Goal: Transaction & Acquisition: Book appointment/travel/reservation

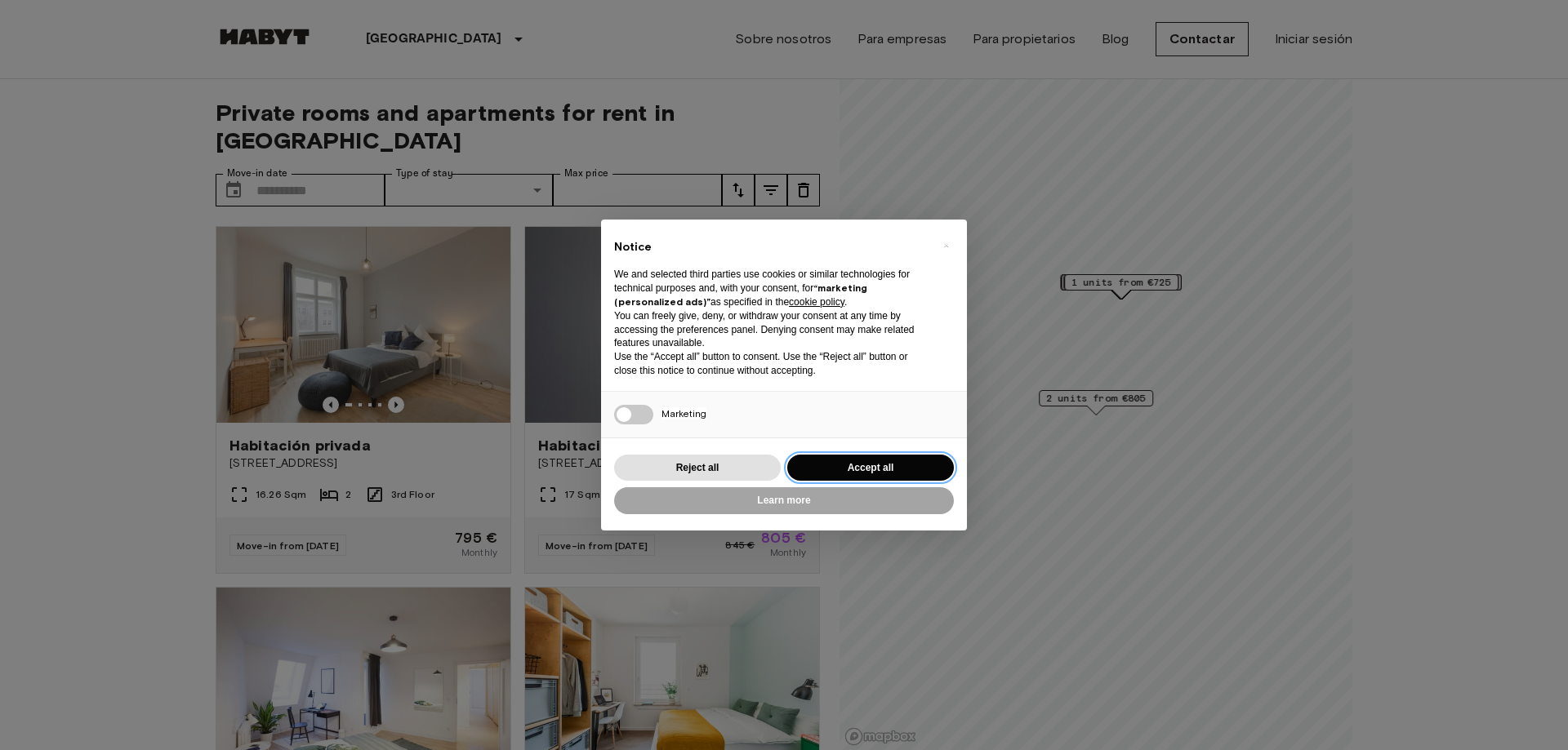
click at [870, 465] on button "Accept all" at bounding box center [870, 468] width 167 height 27
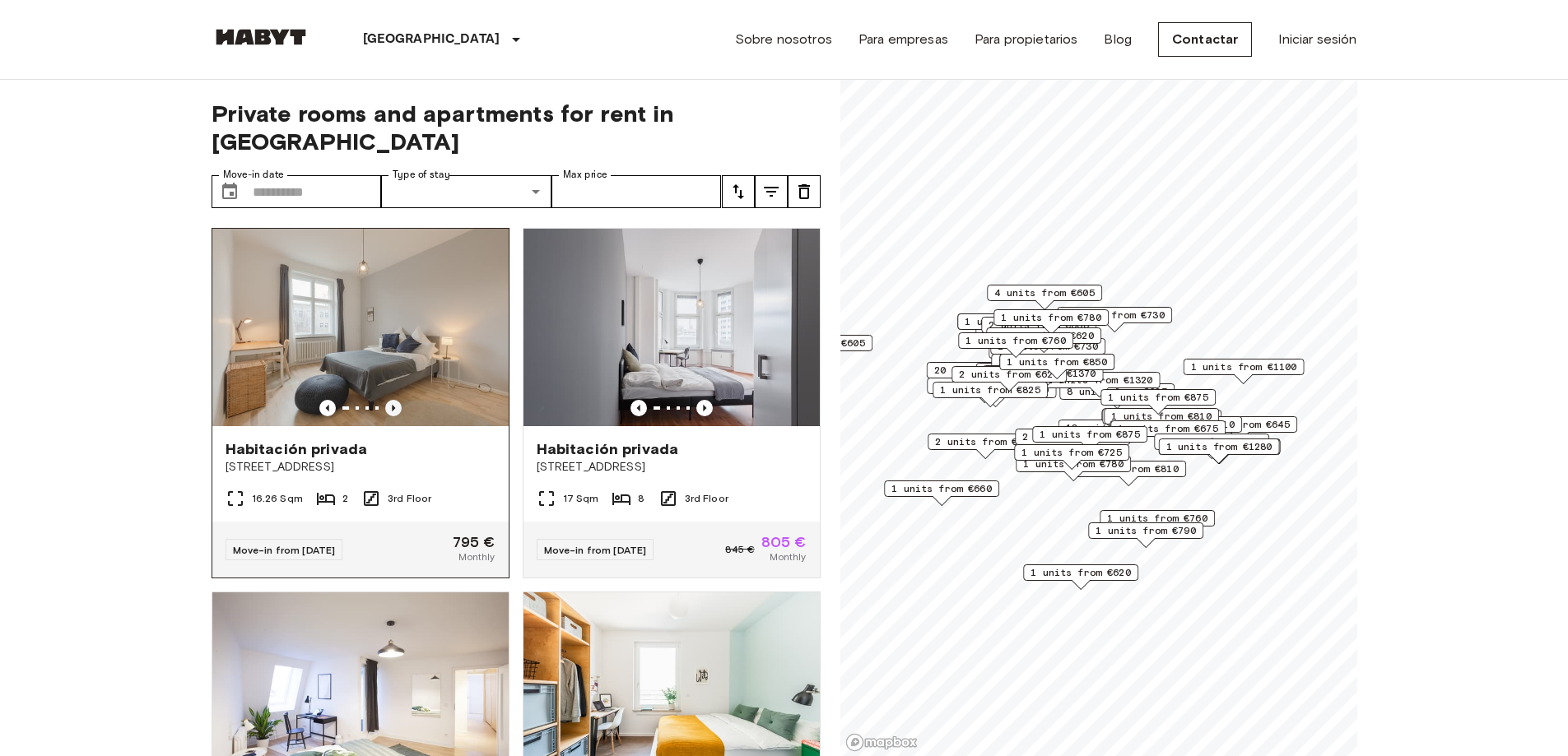
click at [388, 400] on icon "Previous image" at bounding box center [393, 408] width 16 height 16
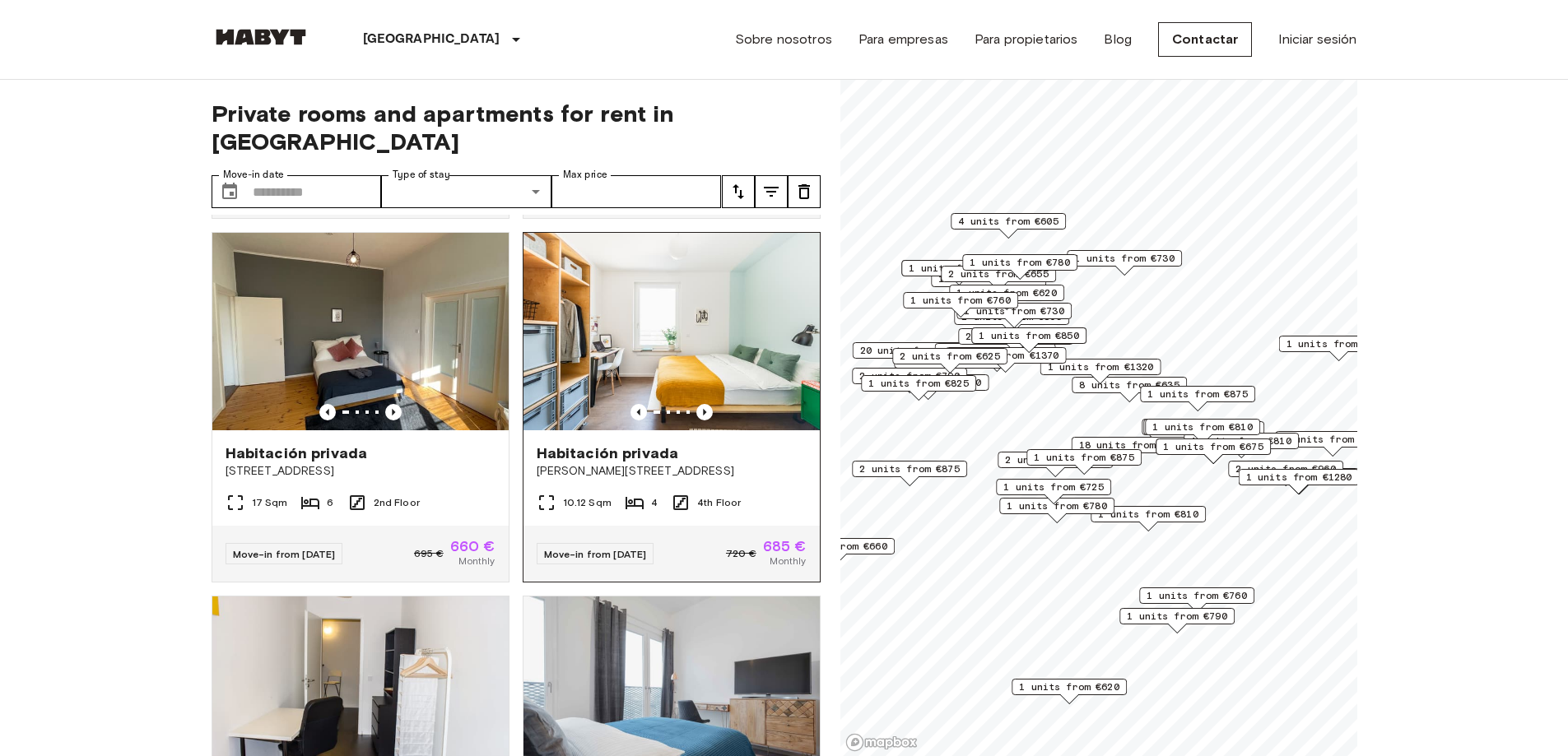
scroll to position [741, 0]
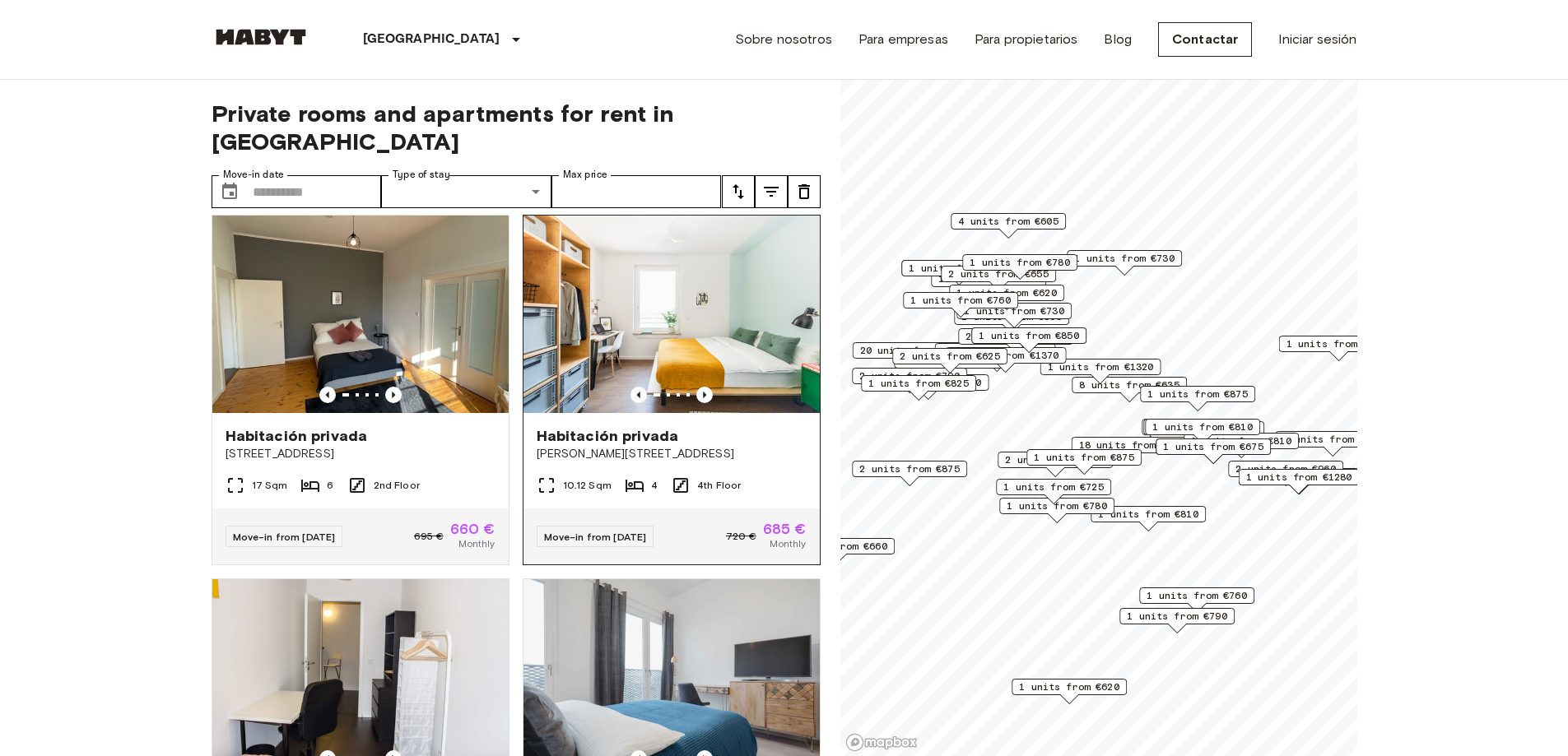
click at [625, 426] on span "Habitación privada" at bounding box center [608, 436] width 142 height 20
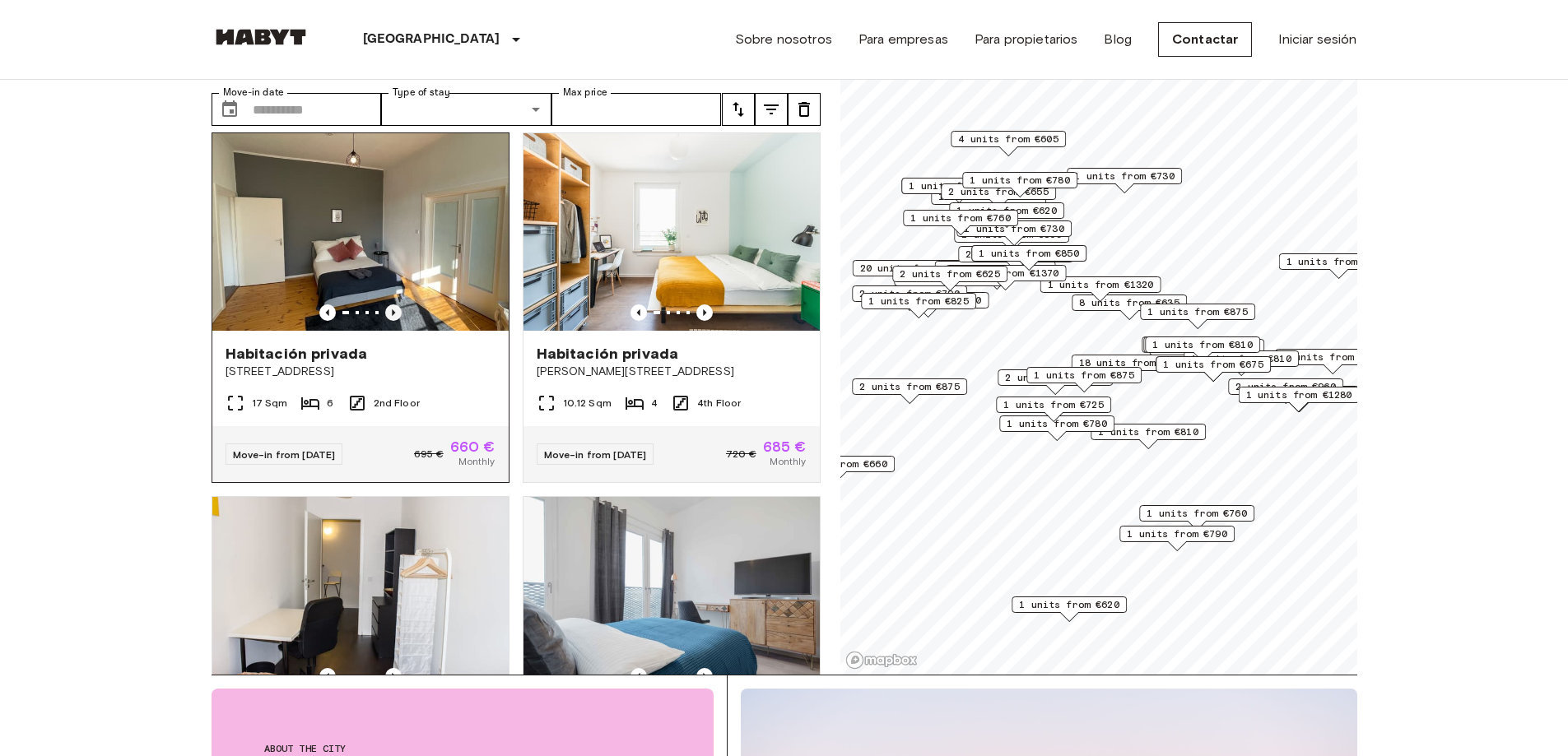
click at [388, 305] on icon "Previous image" at bounding box center [393, 312] width 16 height 16
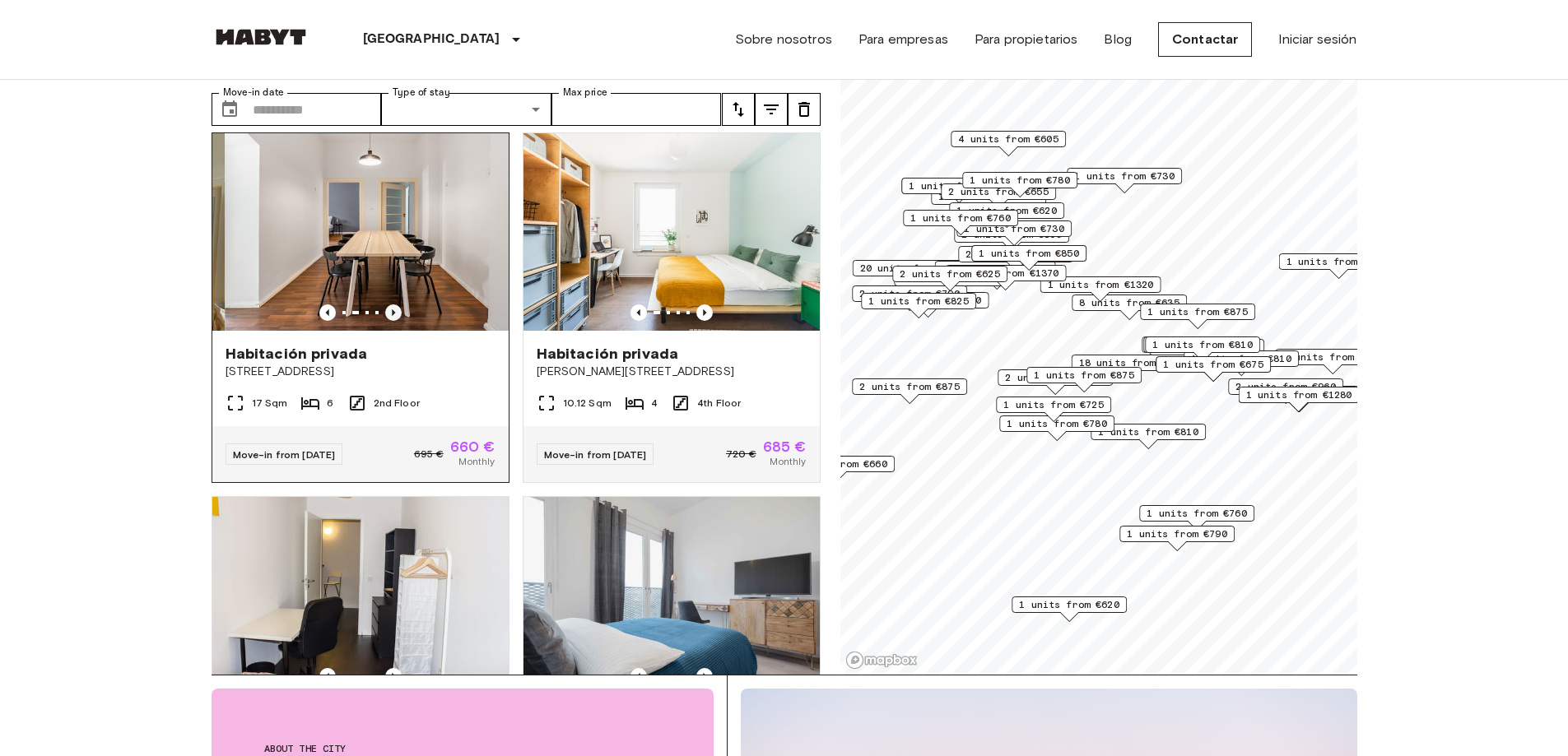
click at [388, 305] on icon "Previous image" at bounding box center [393, 312] width 16 height 16
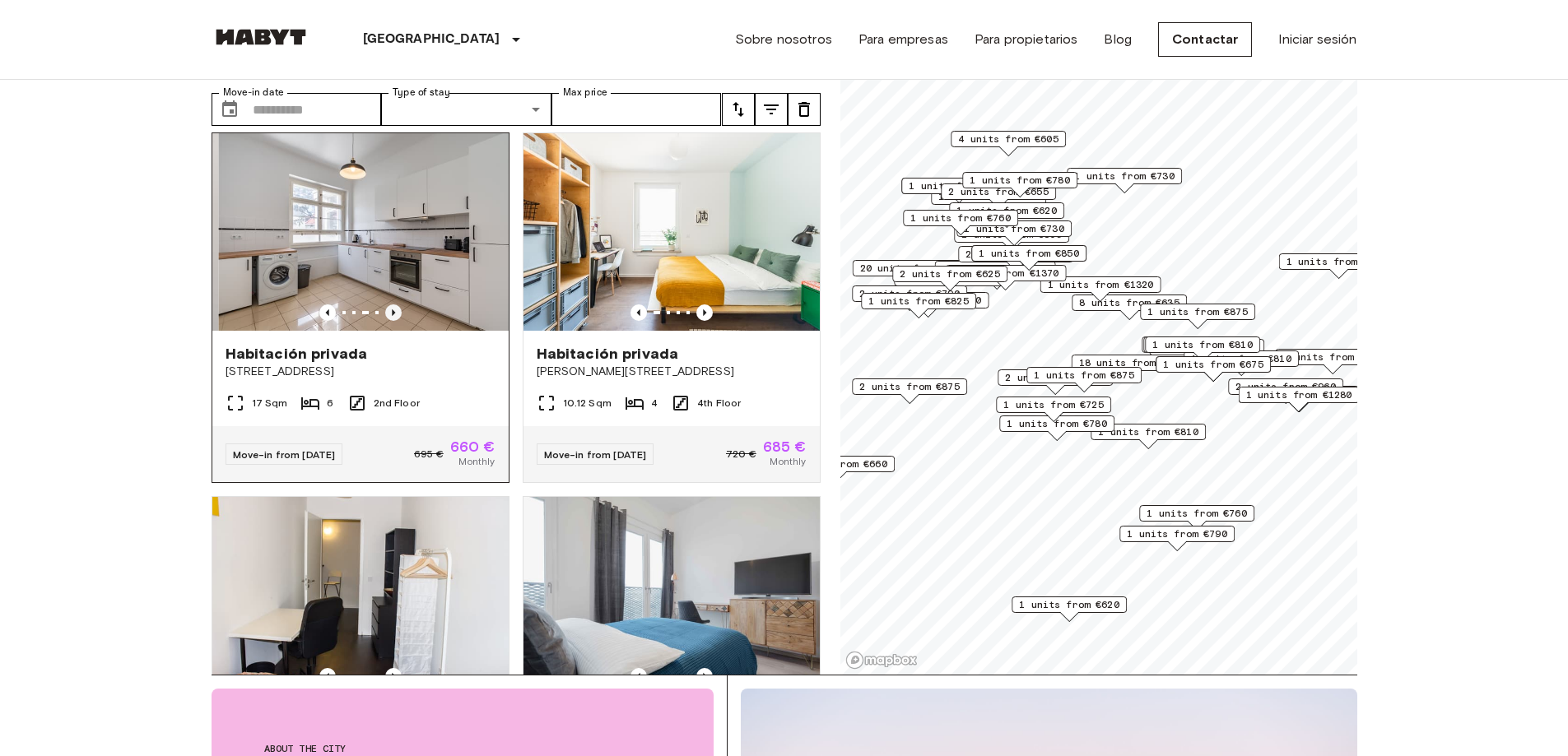
click at [388, 305] on icon "Previous image" at bounding box center [393, 312] width 16 height 16
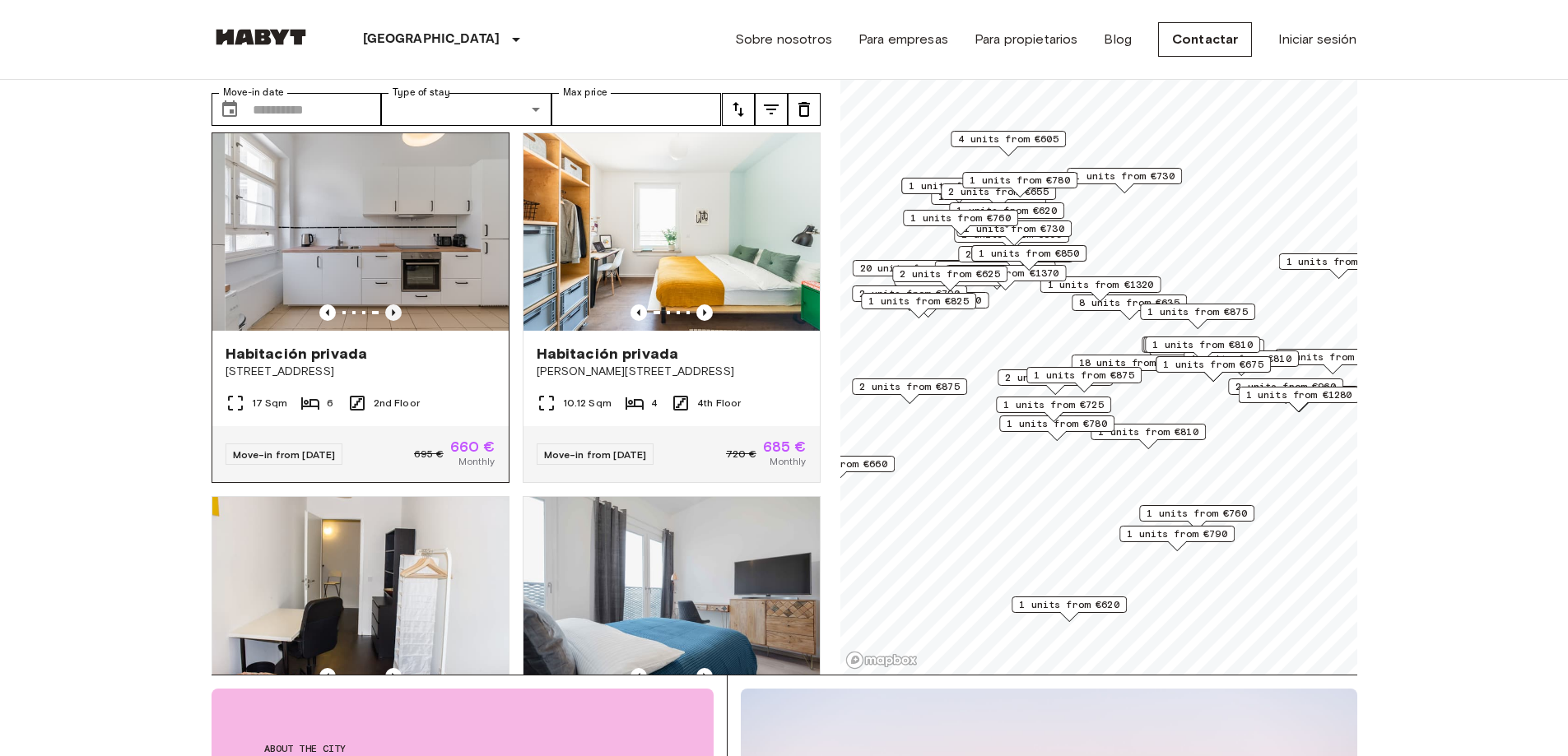
click at [388, 305] on icon "Previous image" at bounding box center [393, 312] width 16 height 16
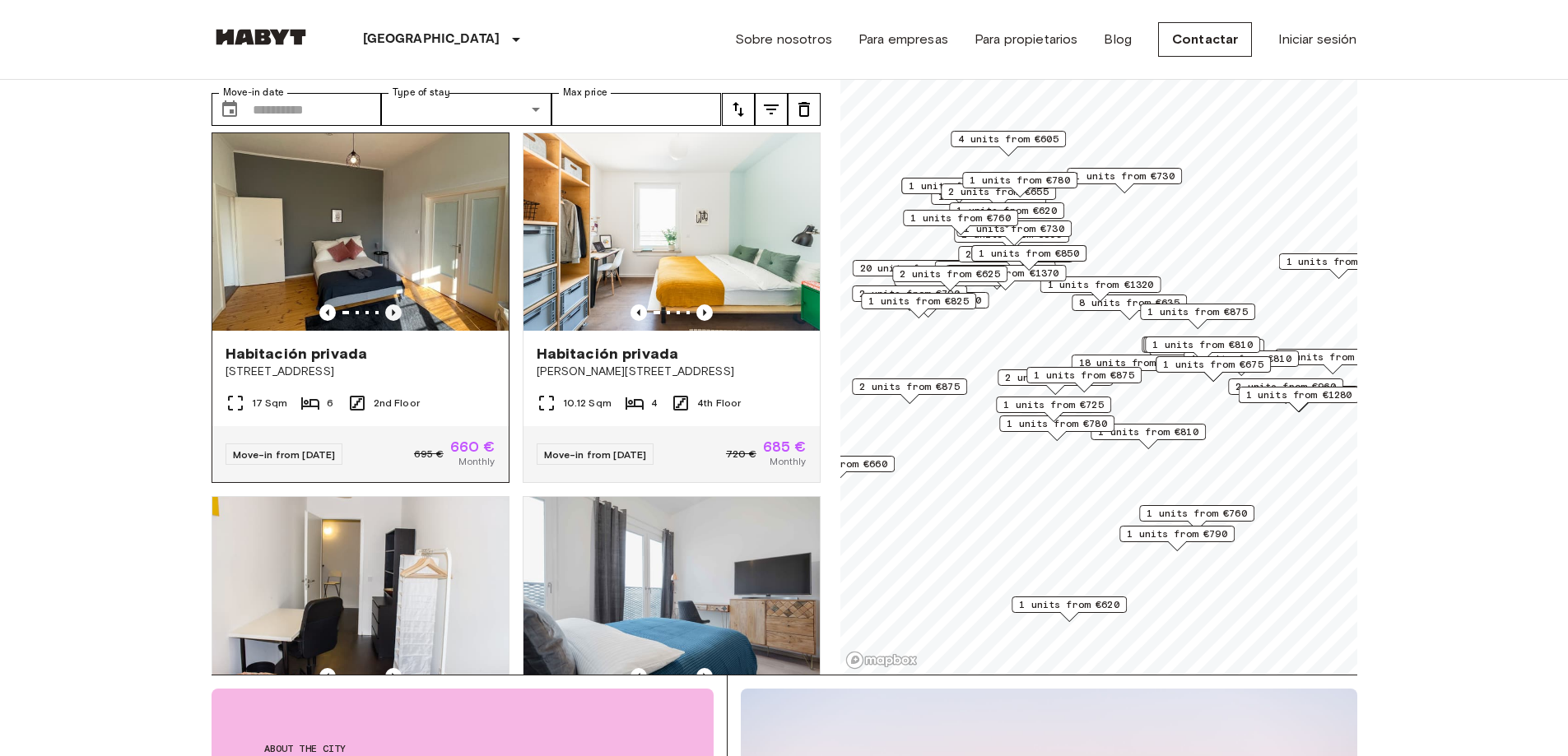
click at [388, 305] on icon "Previous image" at bounding box center [393, 312] width 16 height 16
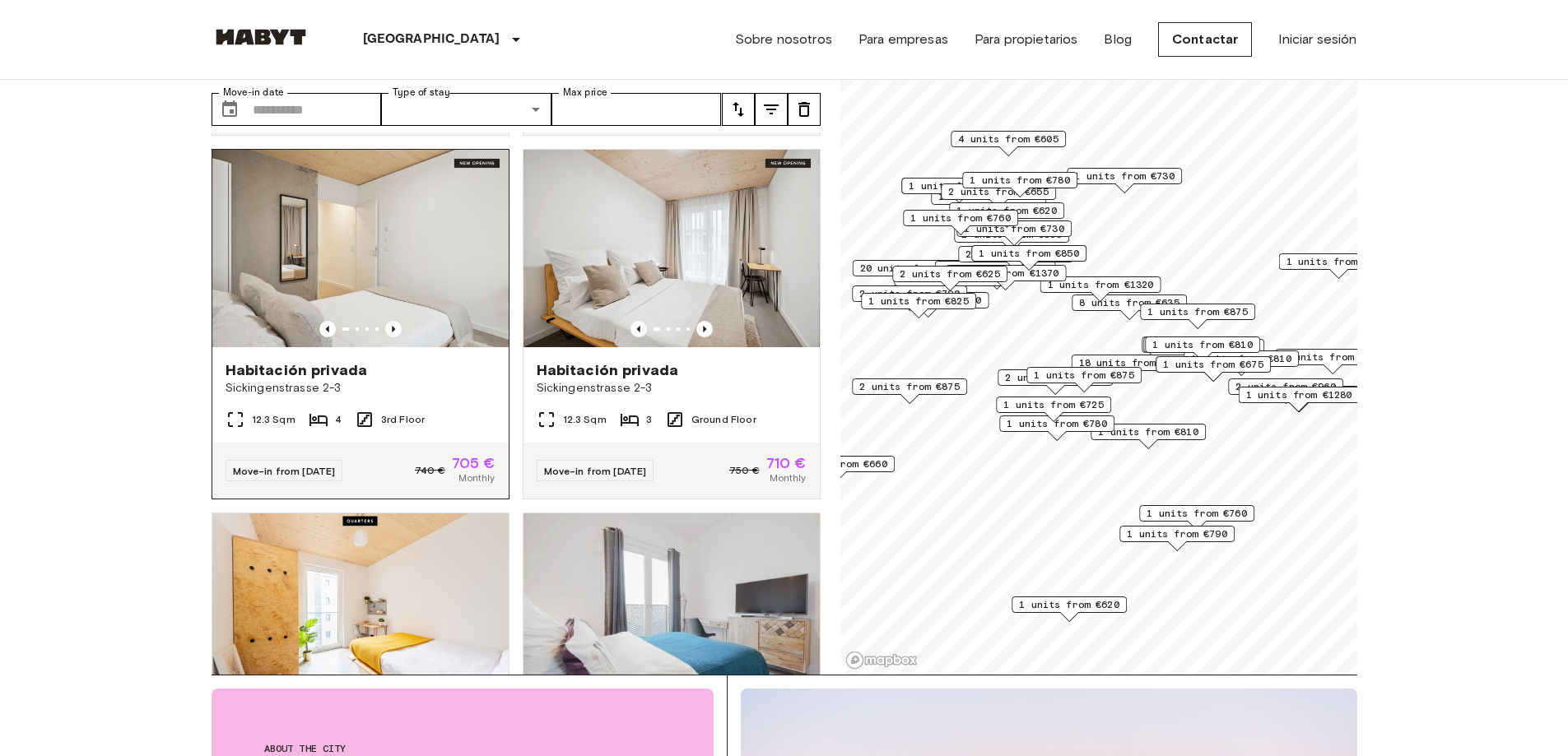
scroll to position [1563, 0]
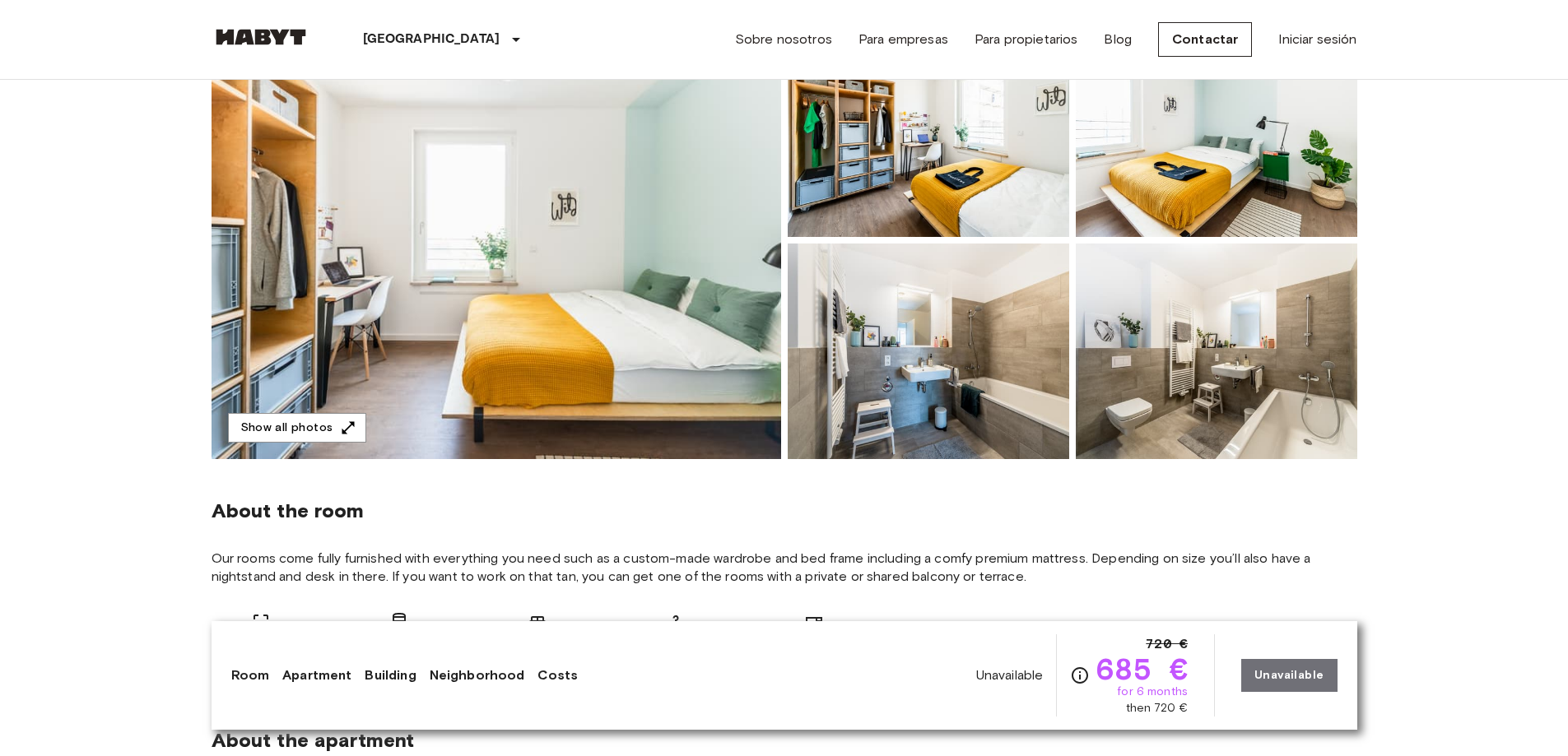
scroll to position [330, 0]
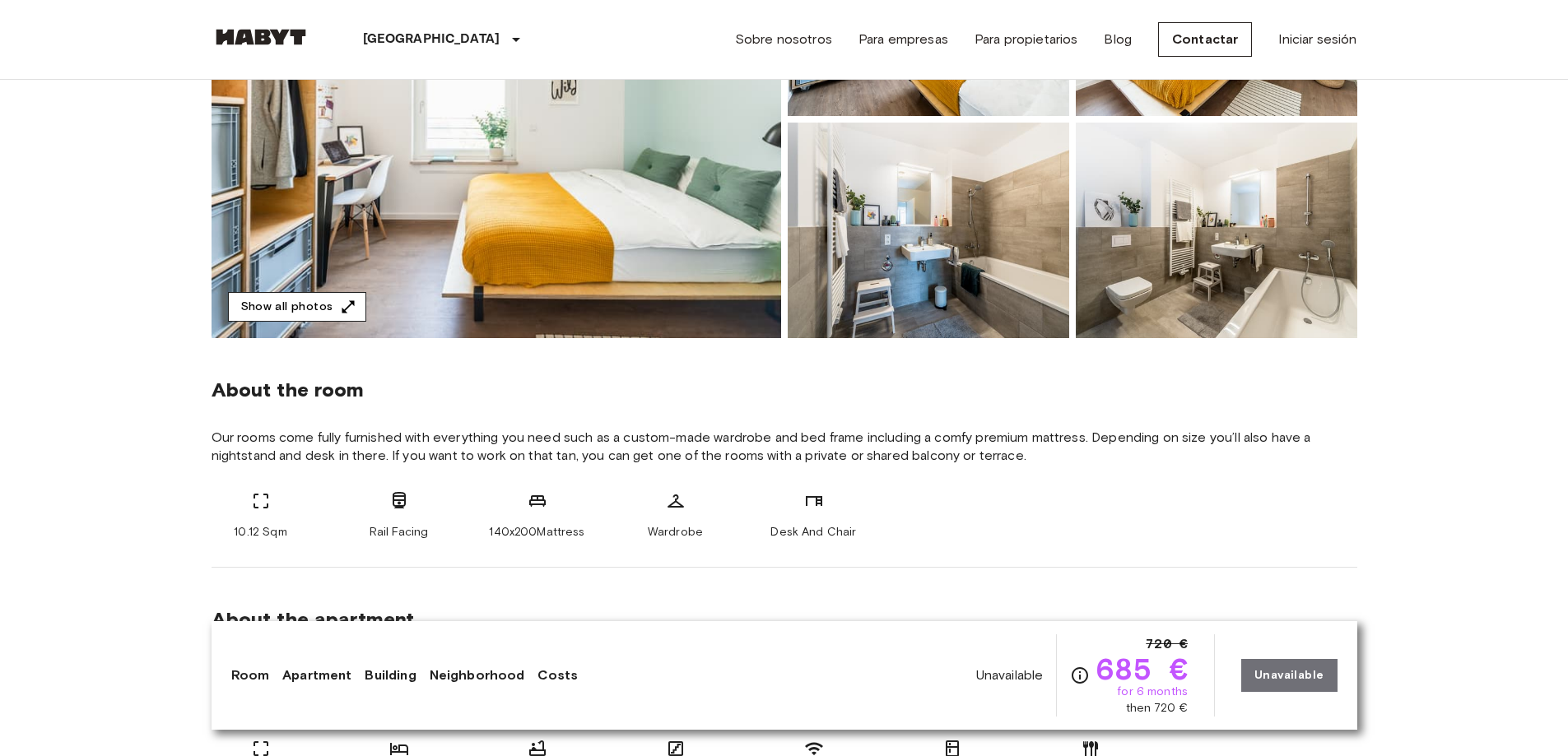
click at [340, 309] on icon "button" at bounding box center [348, 306] width 16 height 16
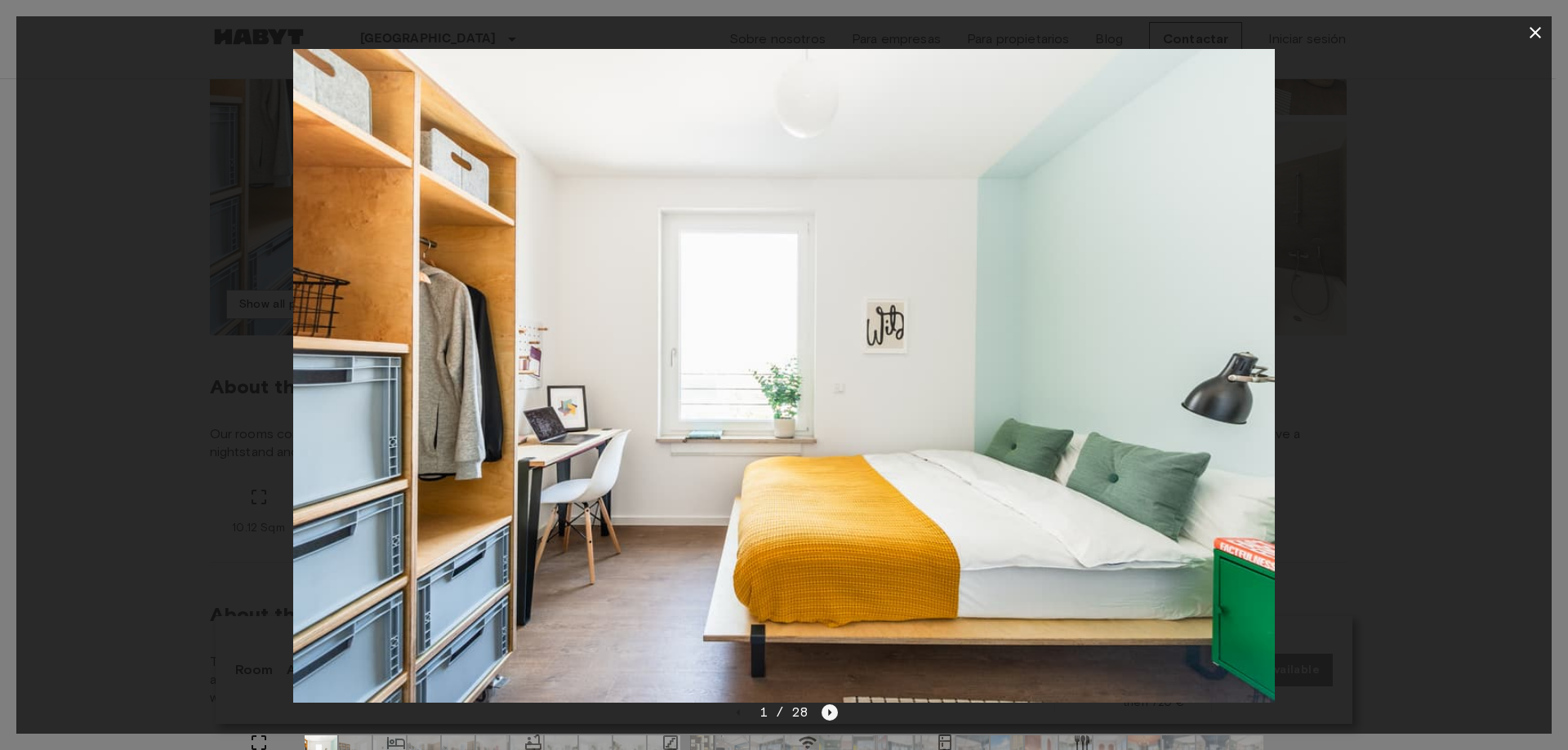
click at [831, 720] on icon "Next image" at bounding box center [830, 713] width 16 height 16
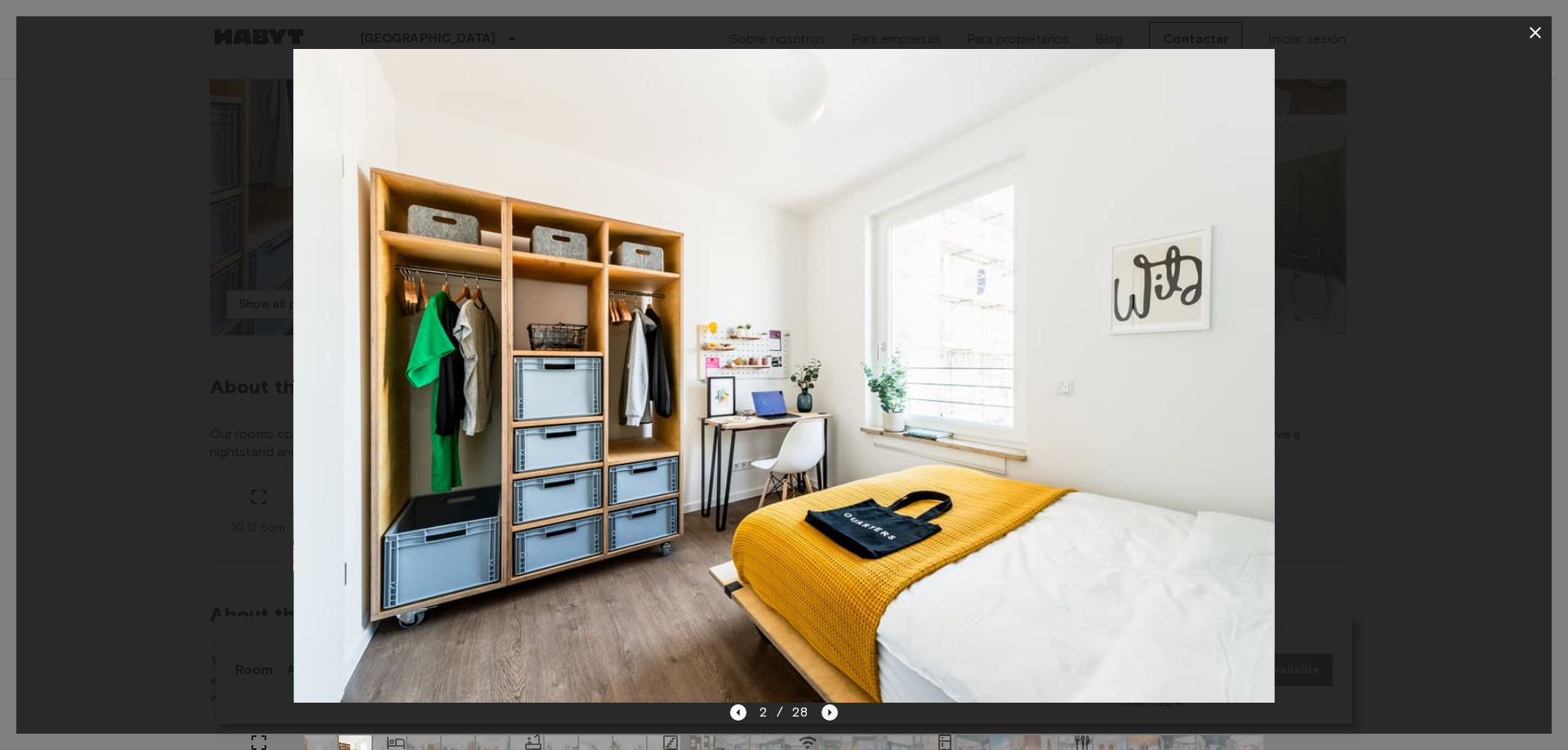
click at [826, 717] on icon "Next image" at bounding box center [830, 713] width 16 height 16
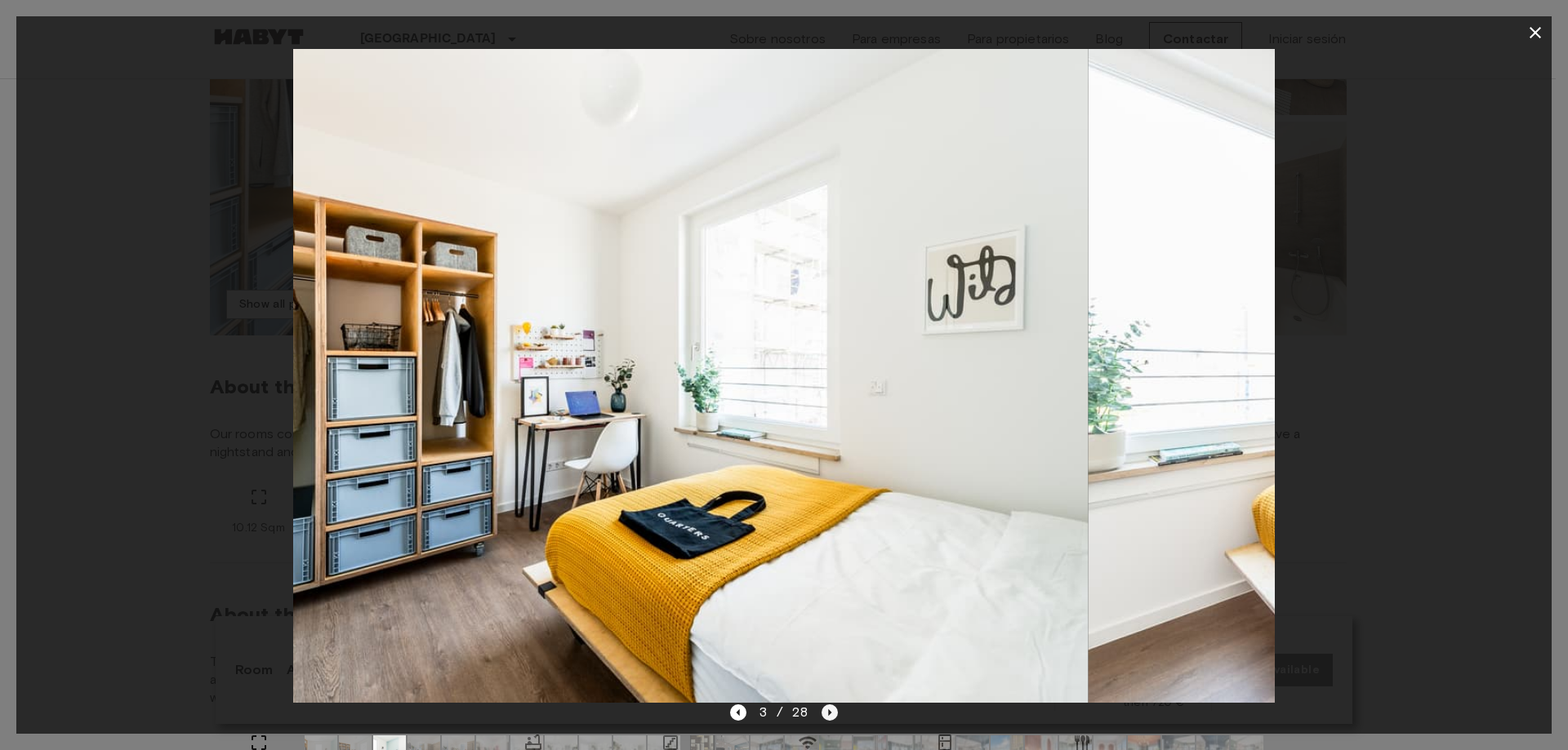
click at [826, 717] on icon "Next image" at bounding box center [830, 713] width 16 height 16
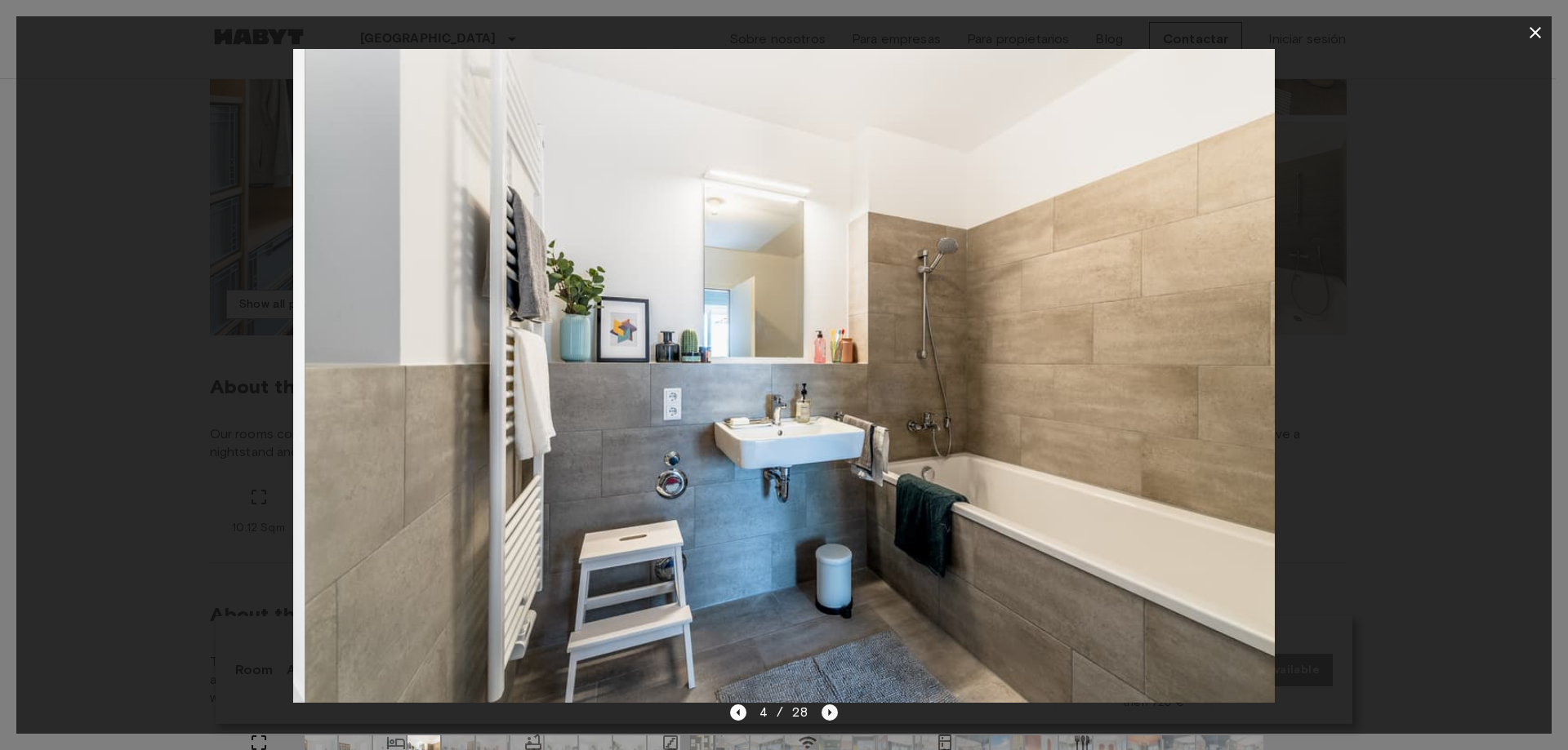
click at [826, 717] on icon "Next image" at bounding box center [830, 713] width 16 height 16
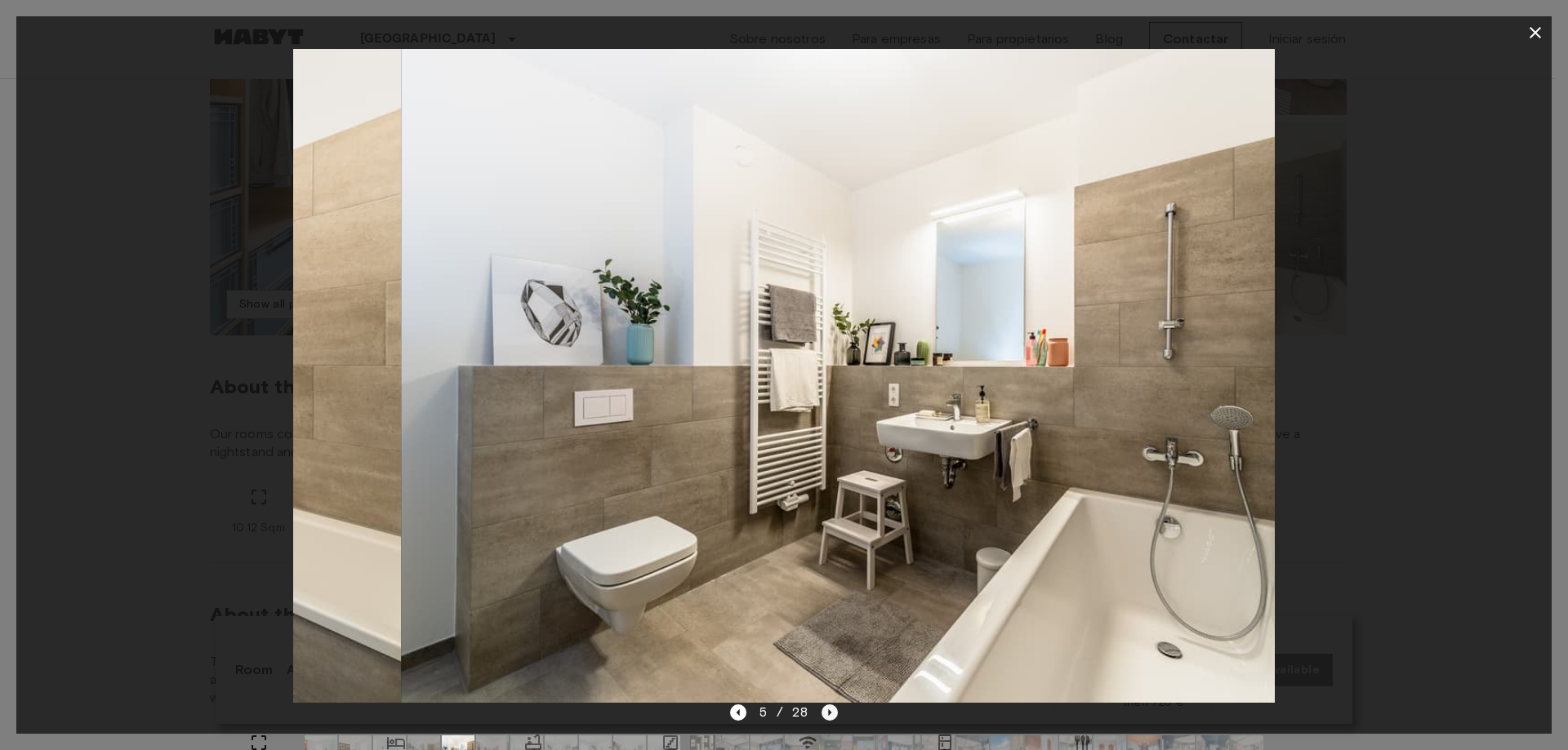
click at [826, 717] on icon "Next image" at bounding box center [830, 713] width 16 height 16
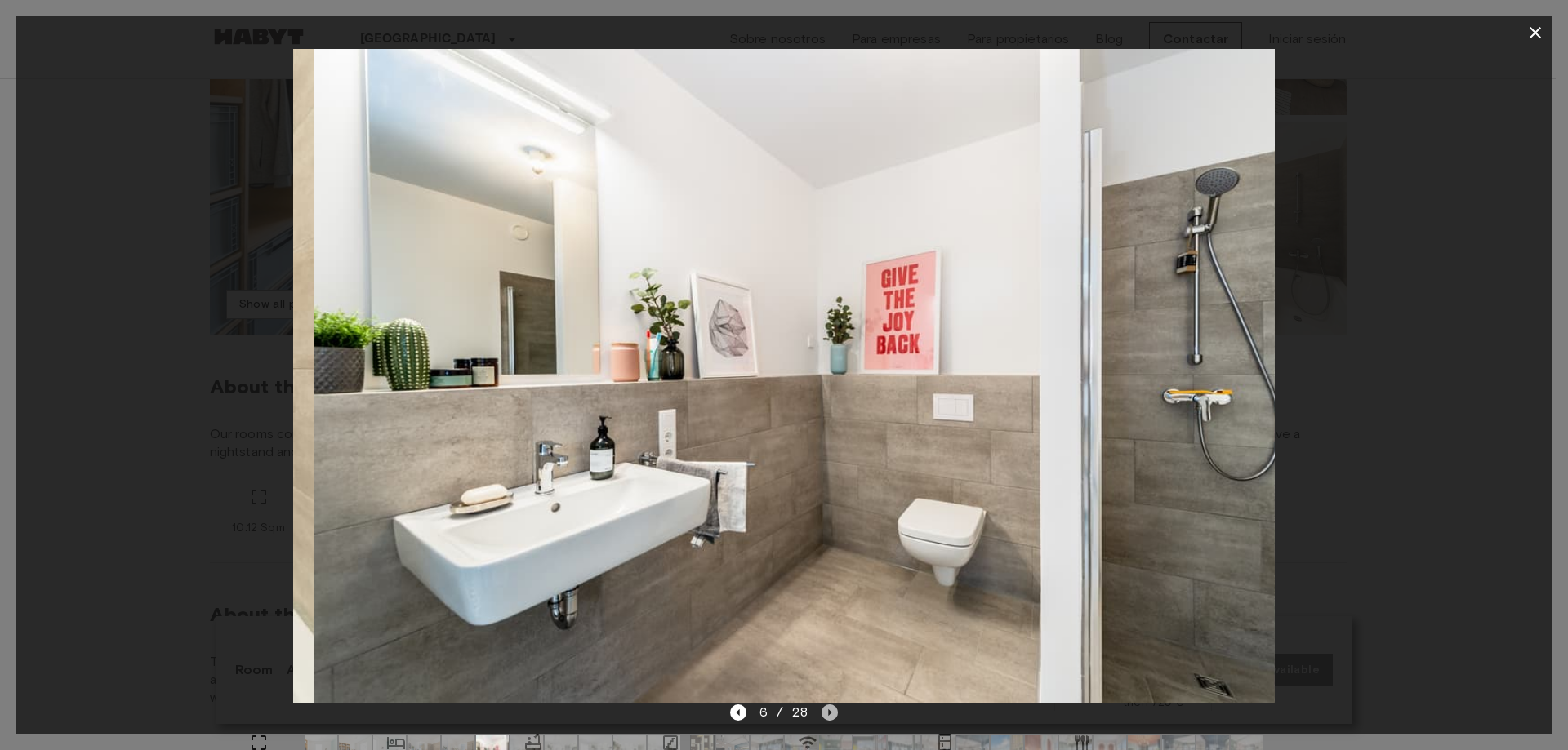
click at [826, 717] on icon "Next image" at bounding box center [830, 713] width 16 height 16
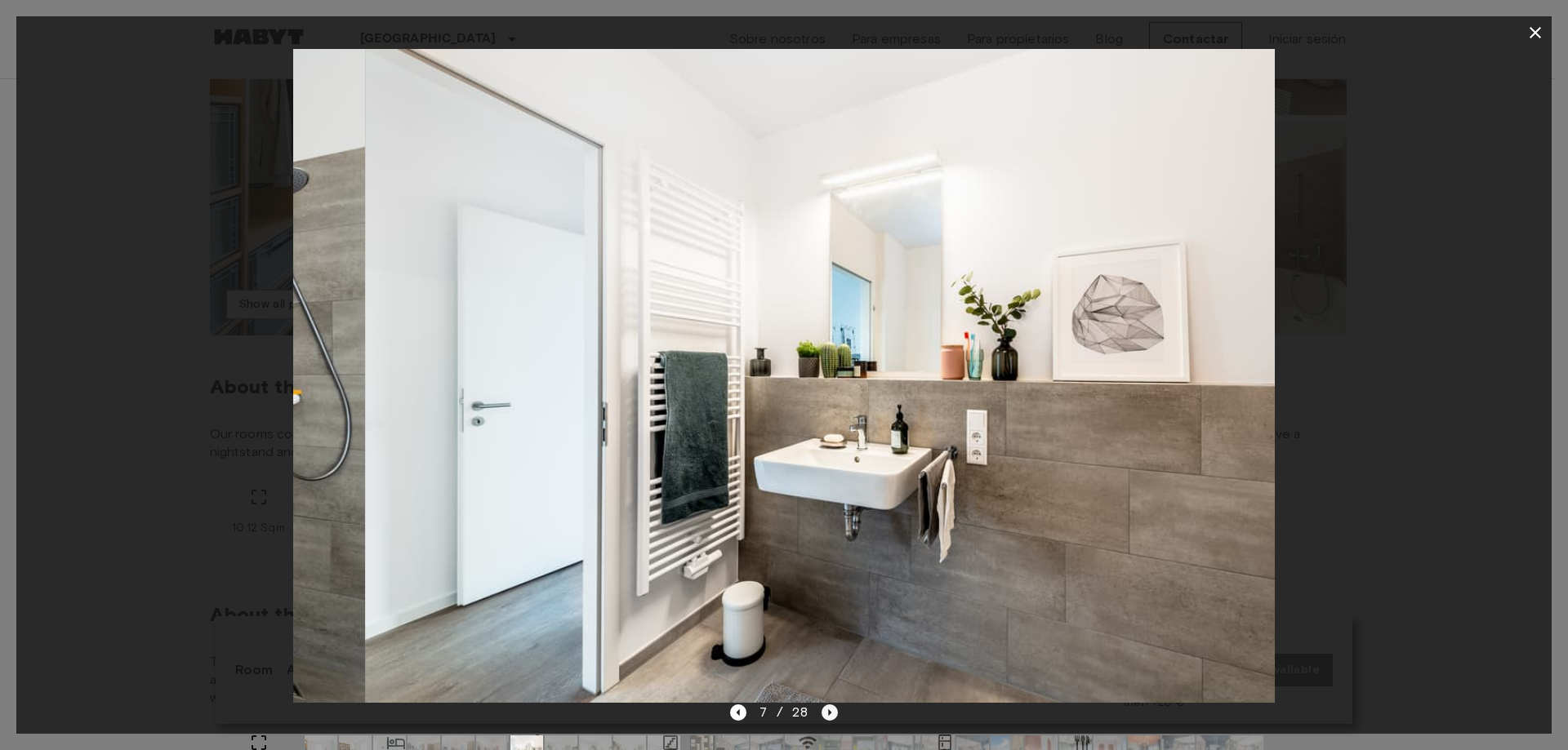
click at [826, 717] on icon "Next image" at bounding box center [830, 713] width 16 height 16
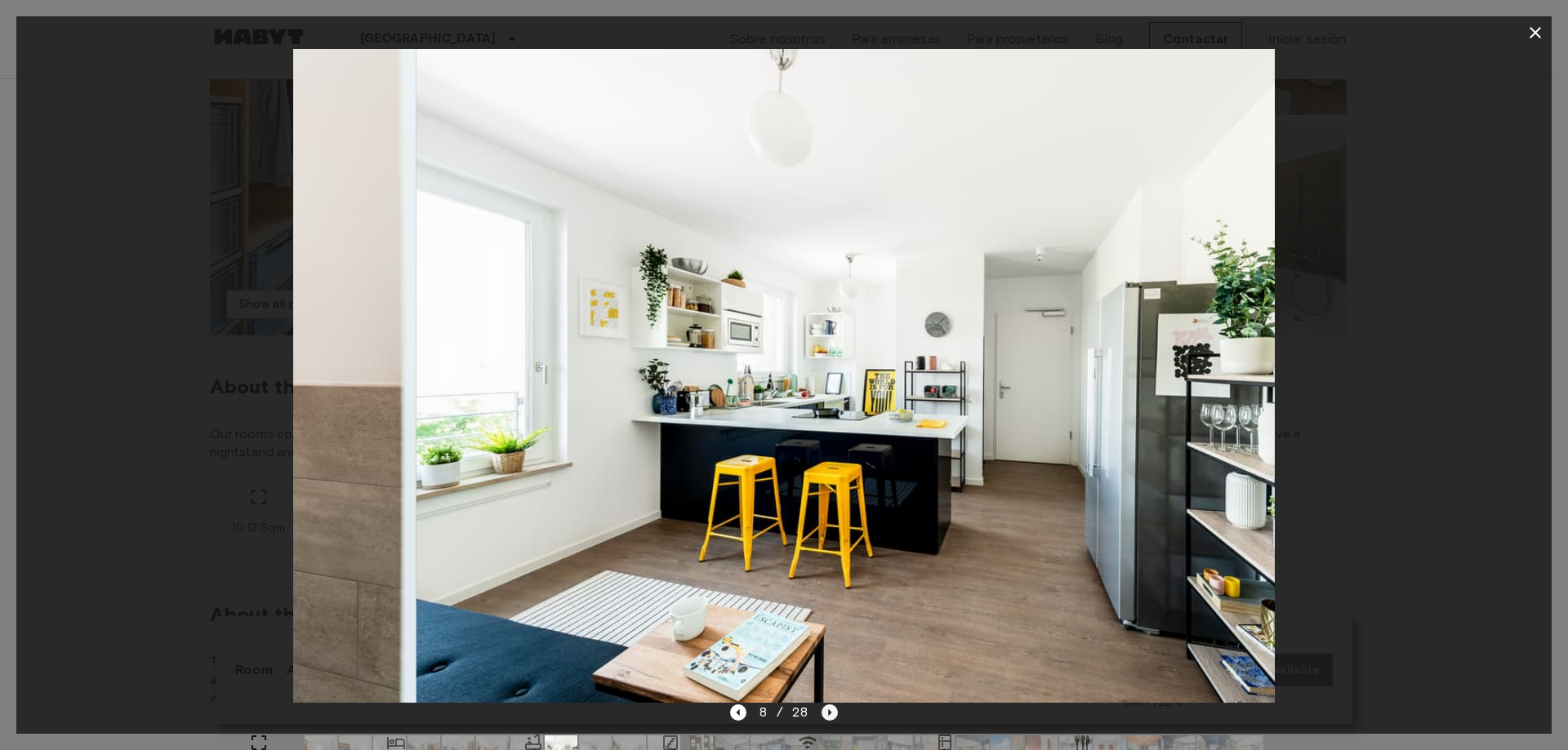
click at [827, 717] on icon "Next image" at bounding box center [830, 713] width 16 height 16
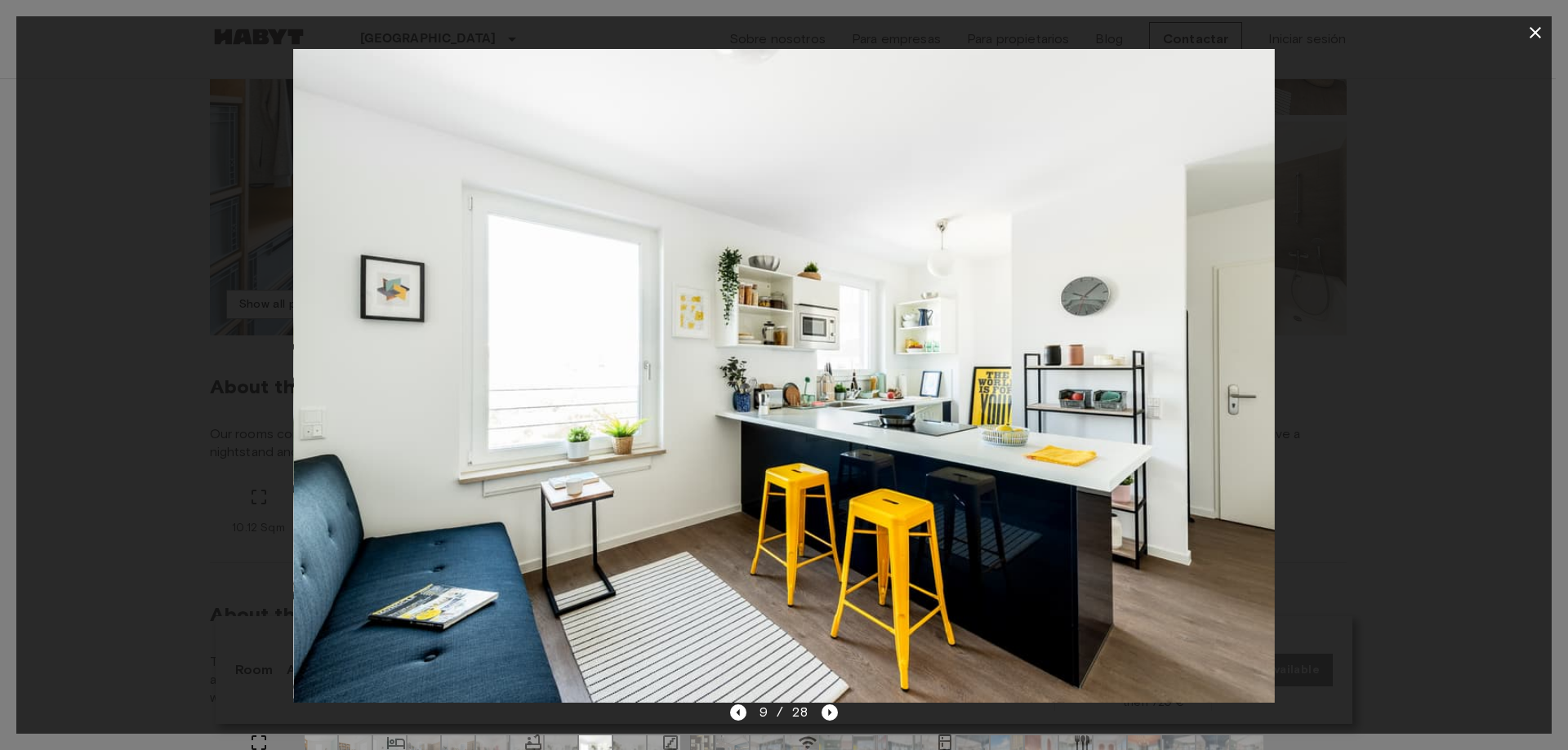
click at [729, 708] on div "9 / 28" at bounding box center [784, 742] width 1536 height 78
click at [732, 707] on icon "Previous image" at bounding box center [738, 713] width 16 height 16
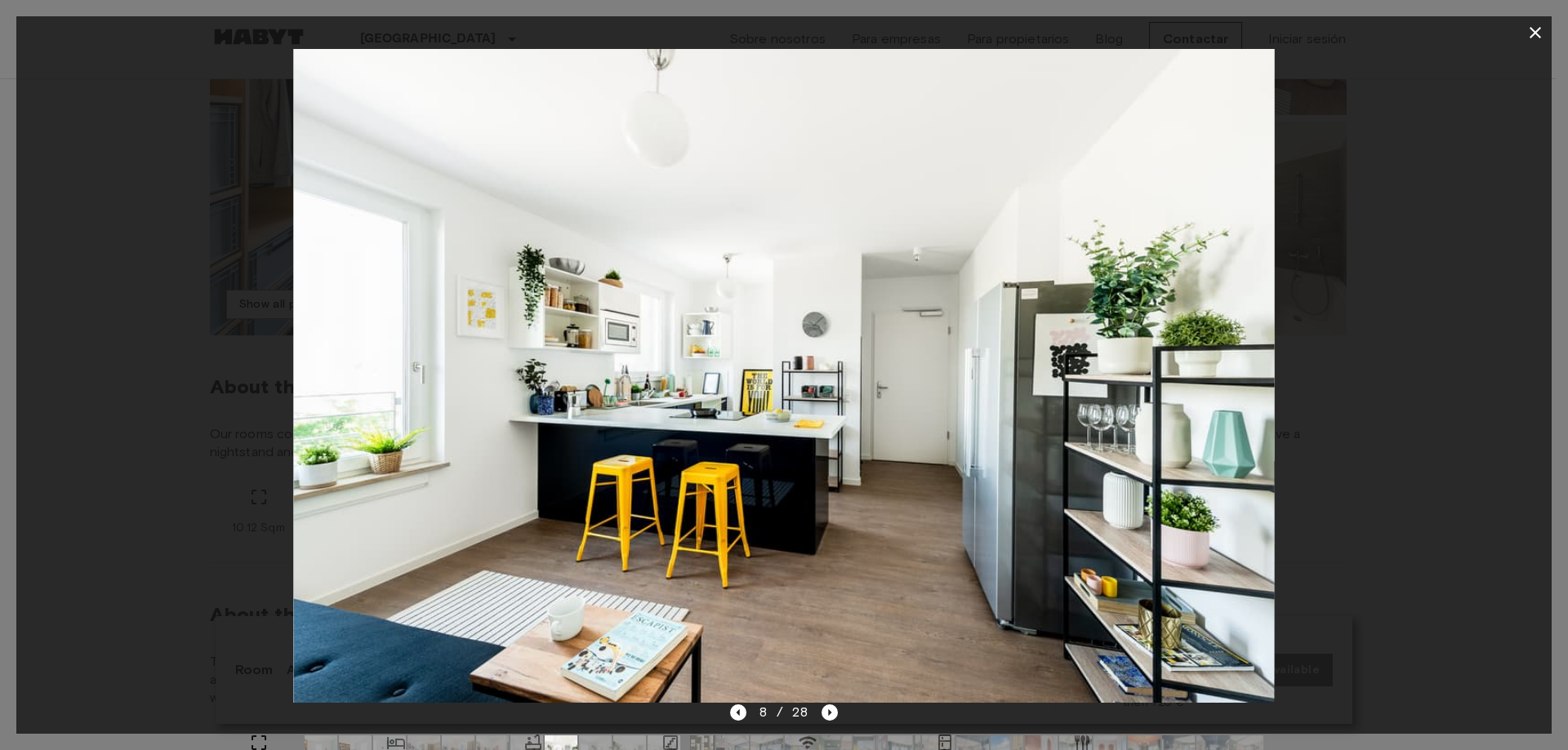
click at [807, 715] on span "8 / 28" at bounding box center [784, 713] width 49 height 20
click at [823, 719] on icon "Next image" at bounding box center [830, 713] width 16 height 16
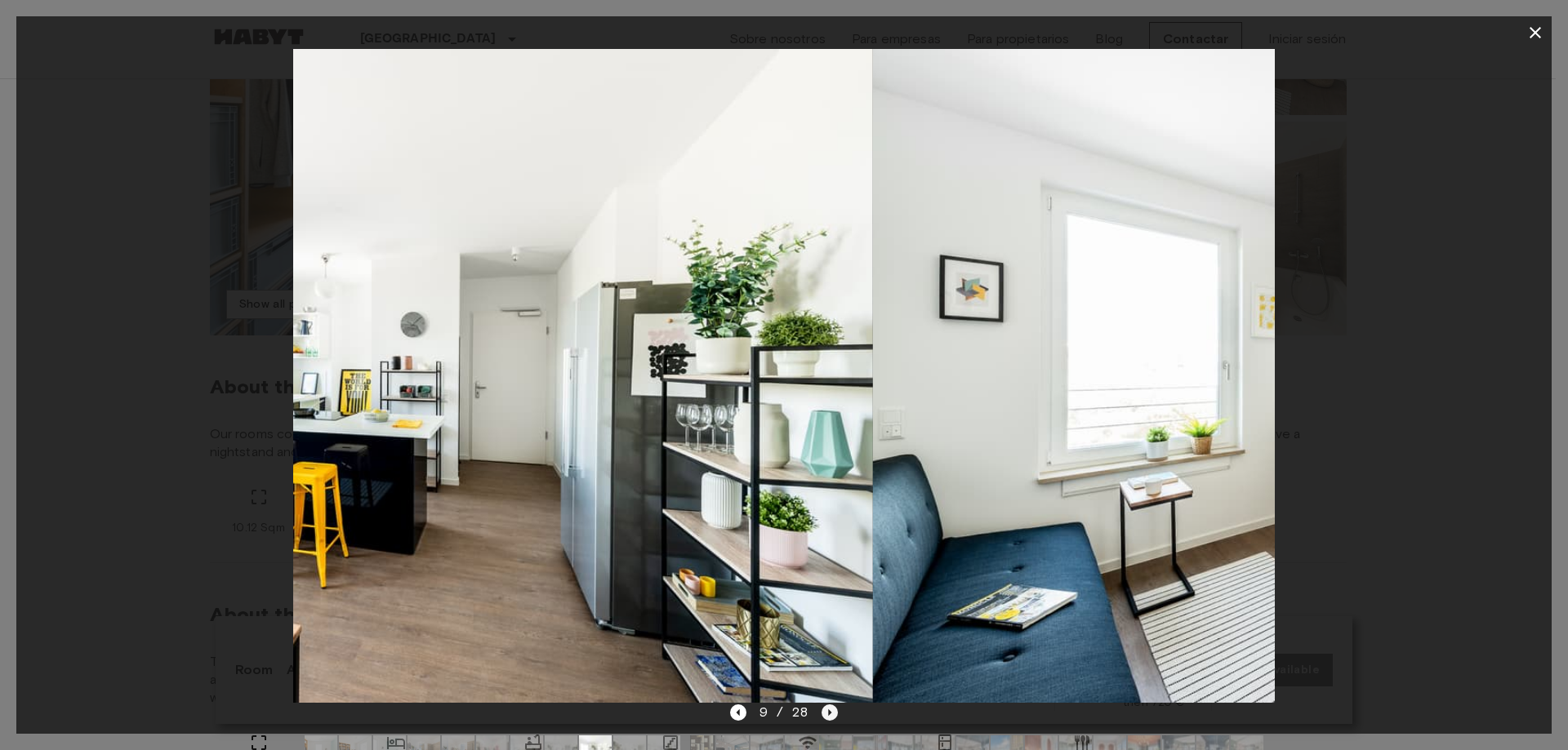
click at [823, 719] on icon "Next image" at bounding box center [830, 713] width 16 height 16
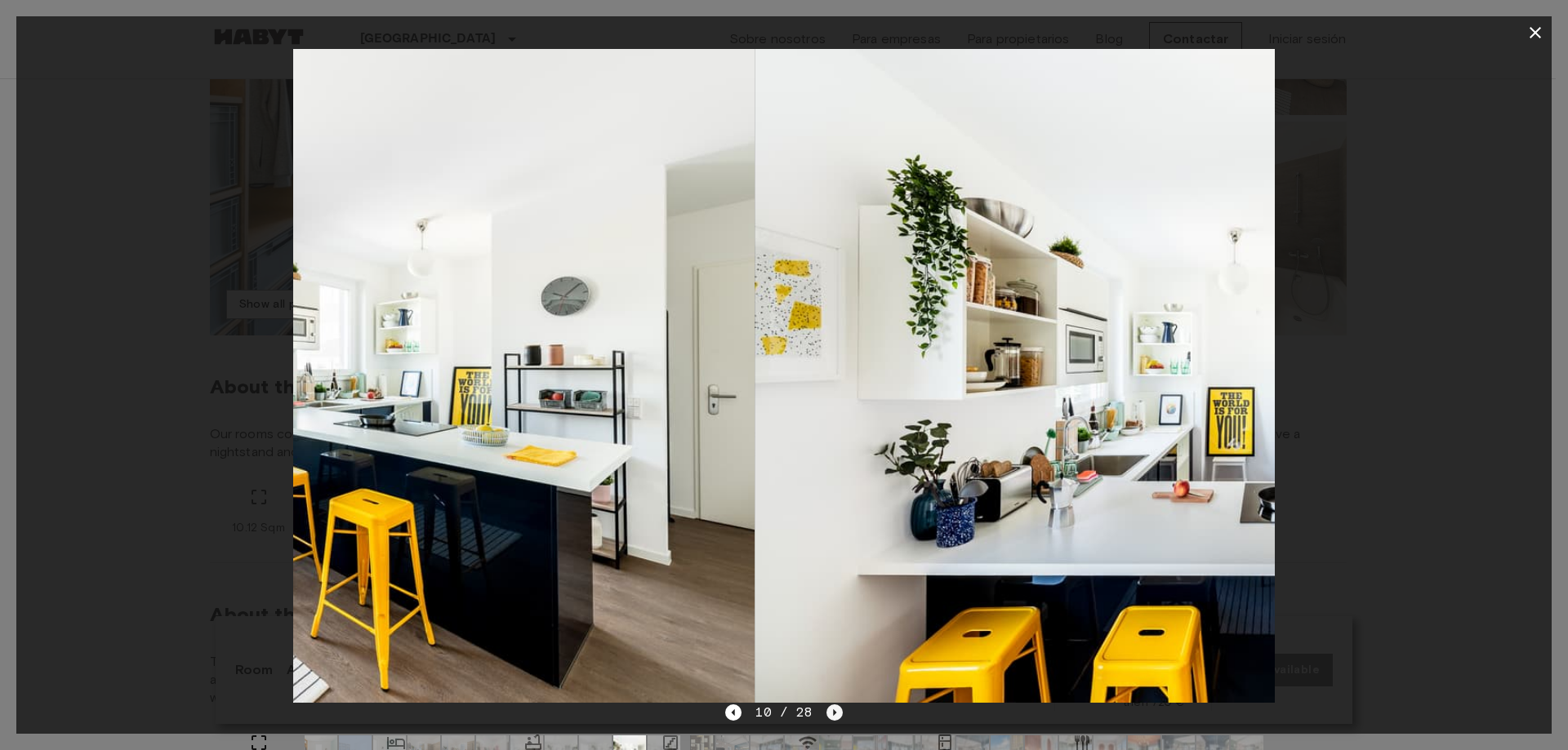
click at [823, 719] on div "10 / 28" at bounding box center [784, 713] width 117 height 20
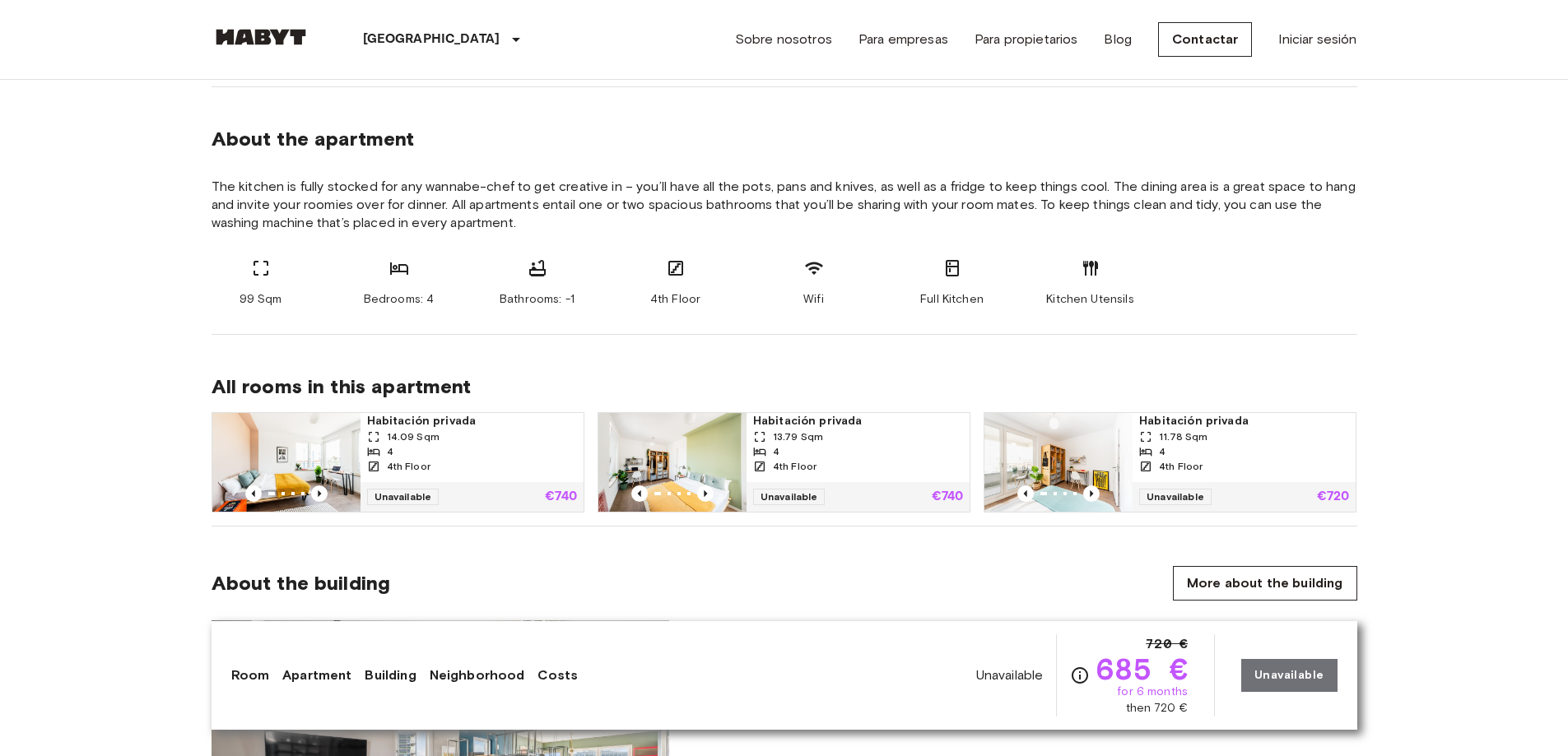
scroll to position [905, 0]
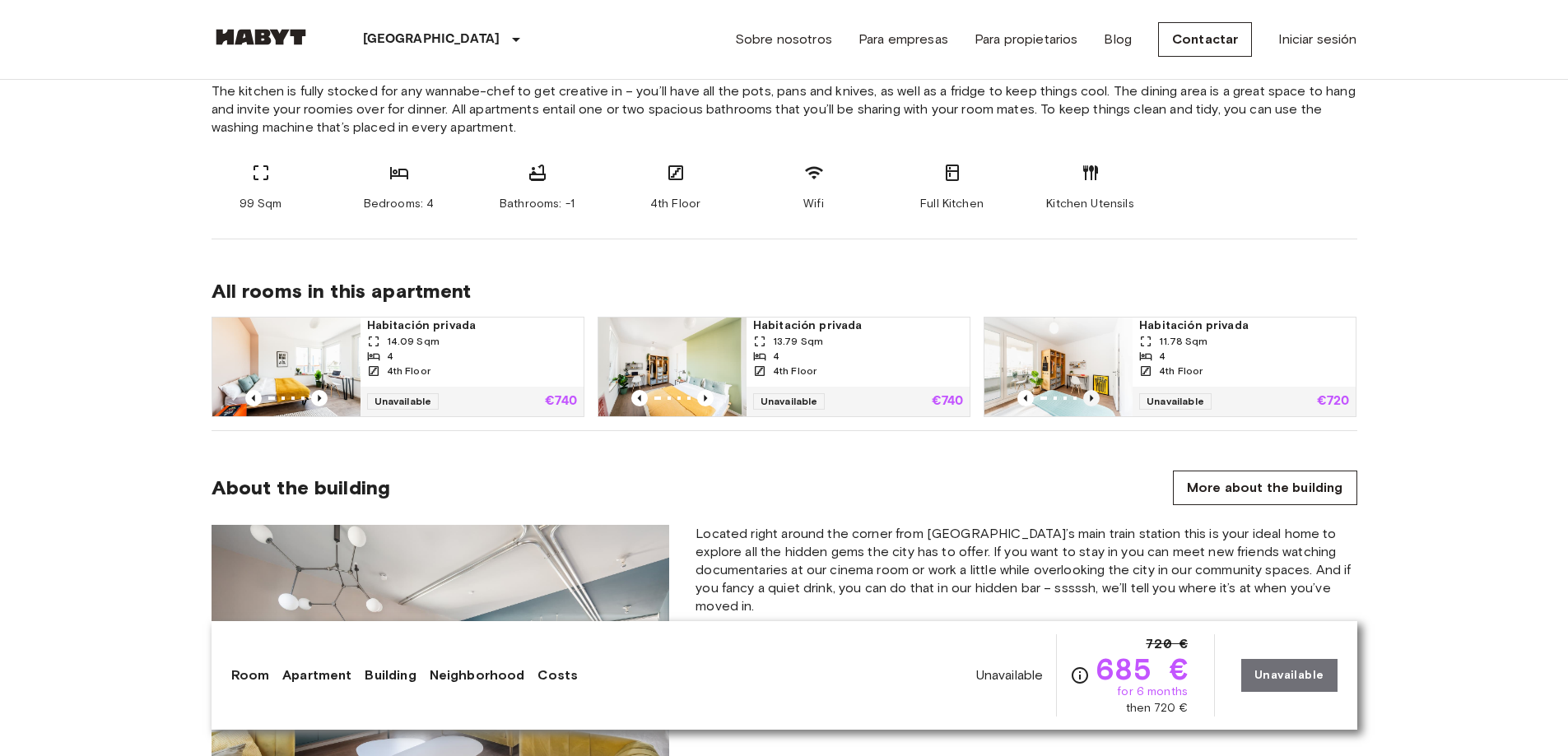
click at [1087, 392] on icon "Previous image" at bounding box center [1091, 398] width 16 height 16
click at [1087, 396] on icon "Previous image" at bounding box center [1091, 398] width 16 height 16
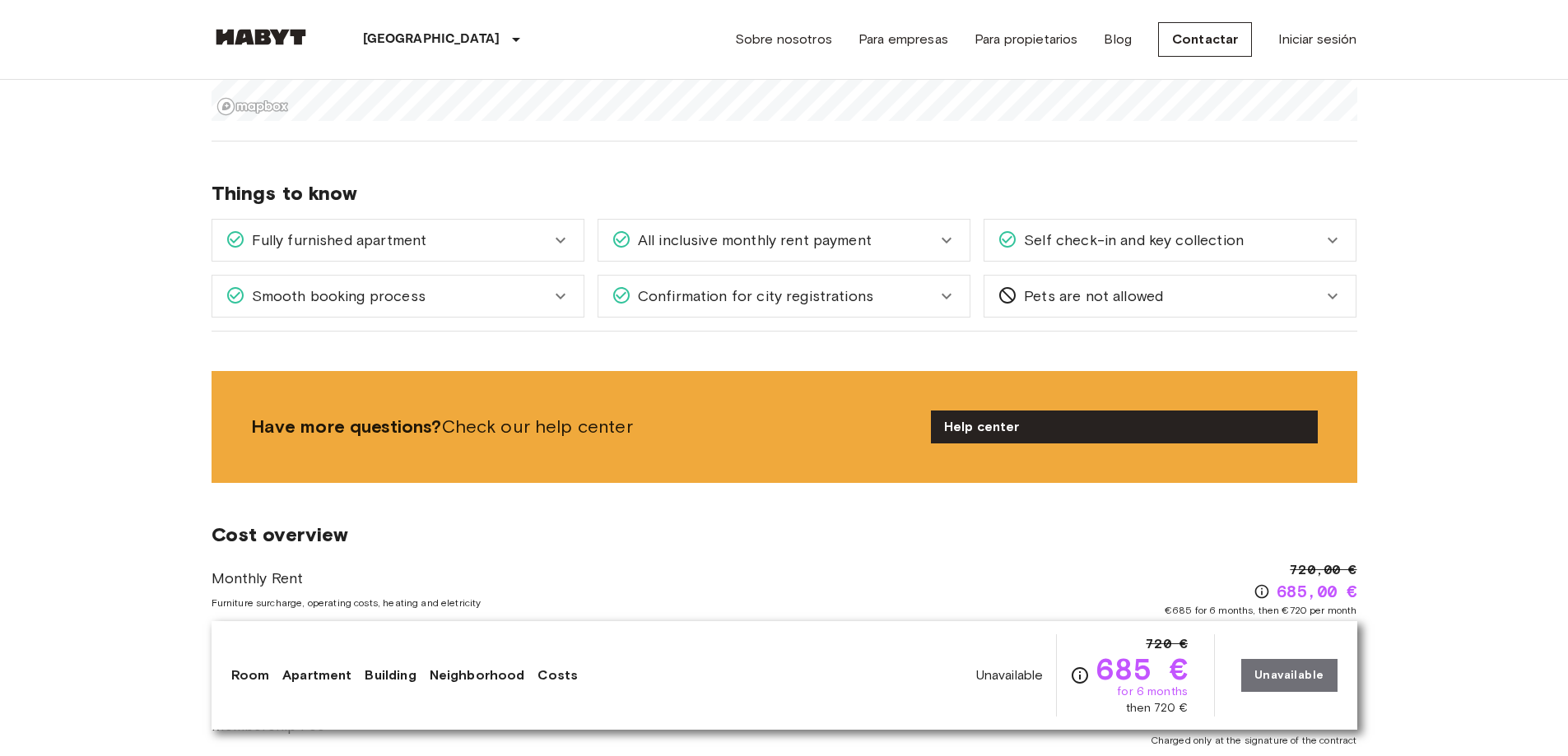
scroll to position [2057, 0]
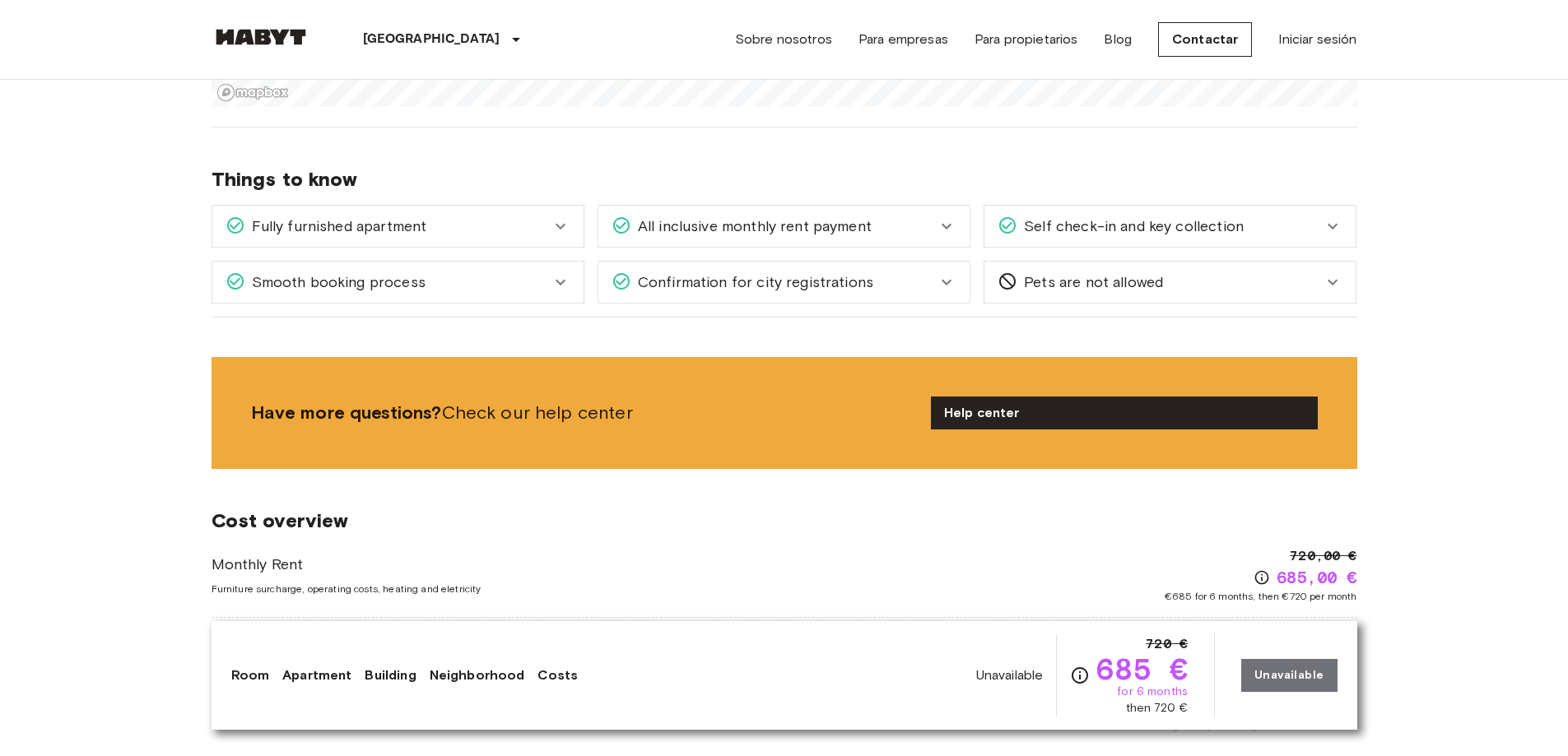
click at [1037, 275] on span "Pets are not allowed" at bounding box center [1090, 281] width 146 height 21
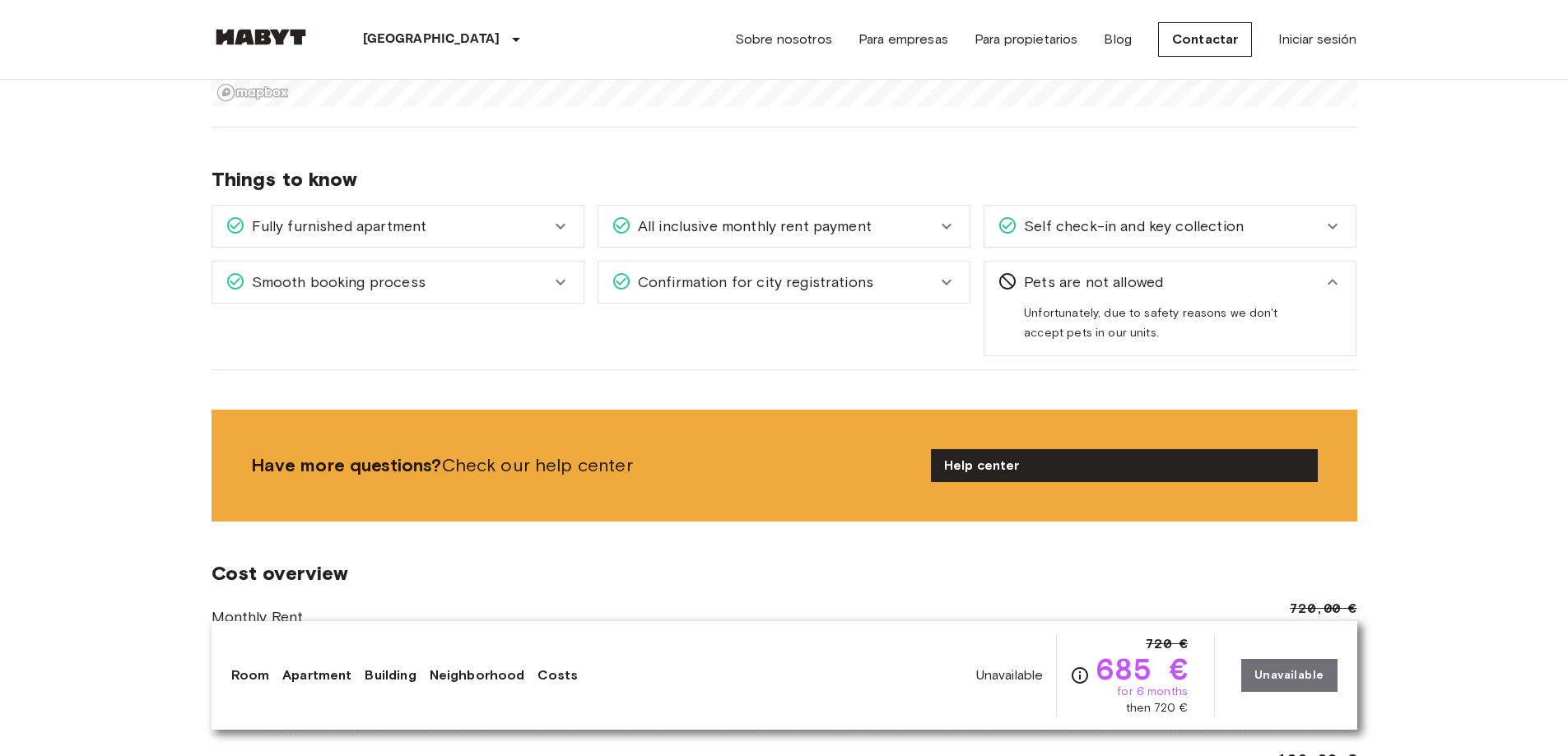
click at [1043, 279] on span "Pets are not allowed" at bounding box center [1090, 281] width 146 height 21
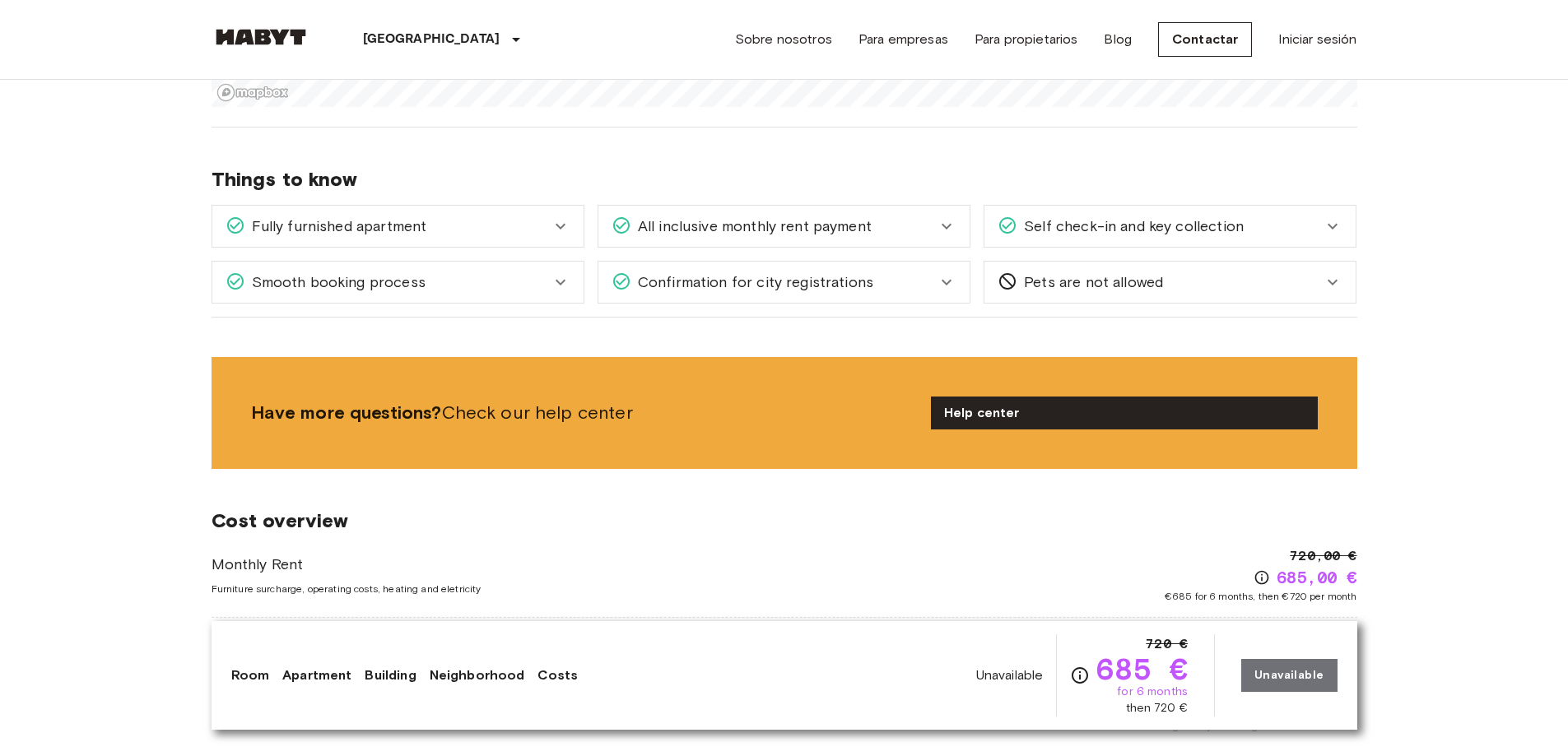
click at [1038, 233] on span "Self check-in and key collection" at bounding box center [1130, 226] width 227 height 21
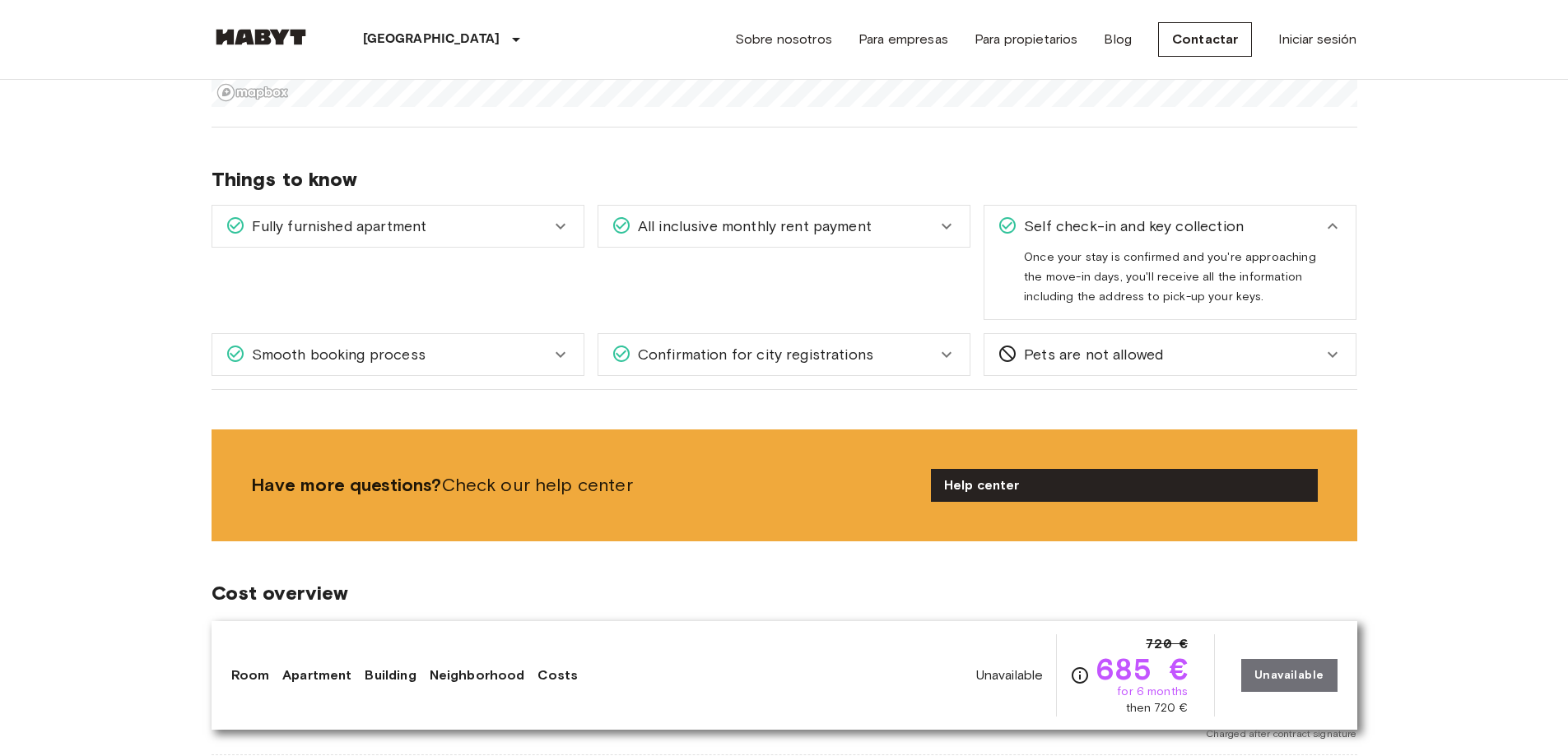
click at [1038, 233] on span "Self check-in and key collection" at bounding box center [1130, 226] width 227 height 21
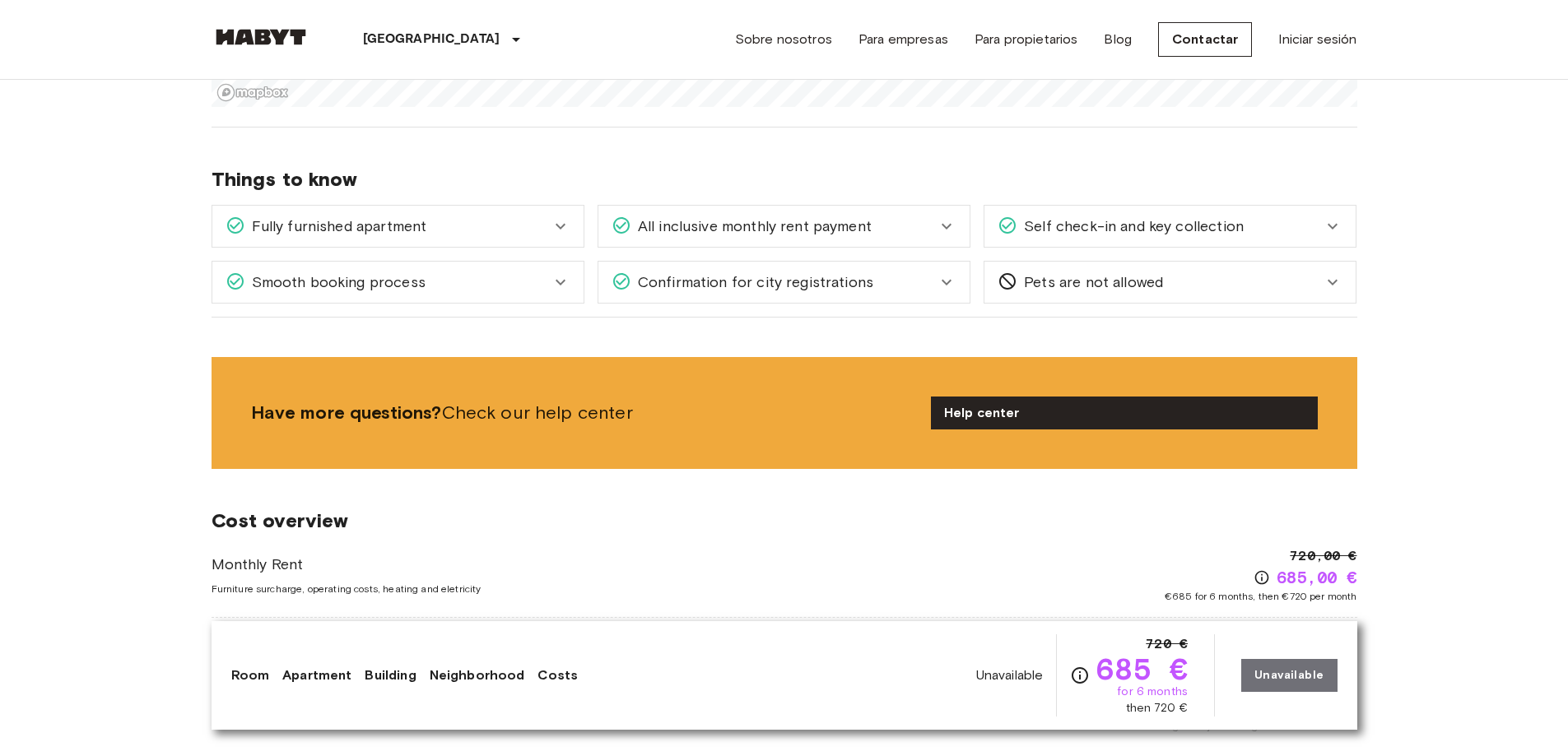
click at [812, 285] on span "Confirmation for city registrations" at bounding box center [753, 281] width 242 height 21
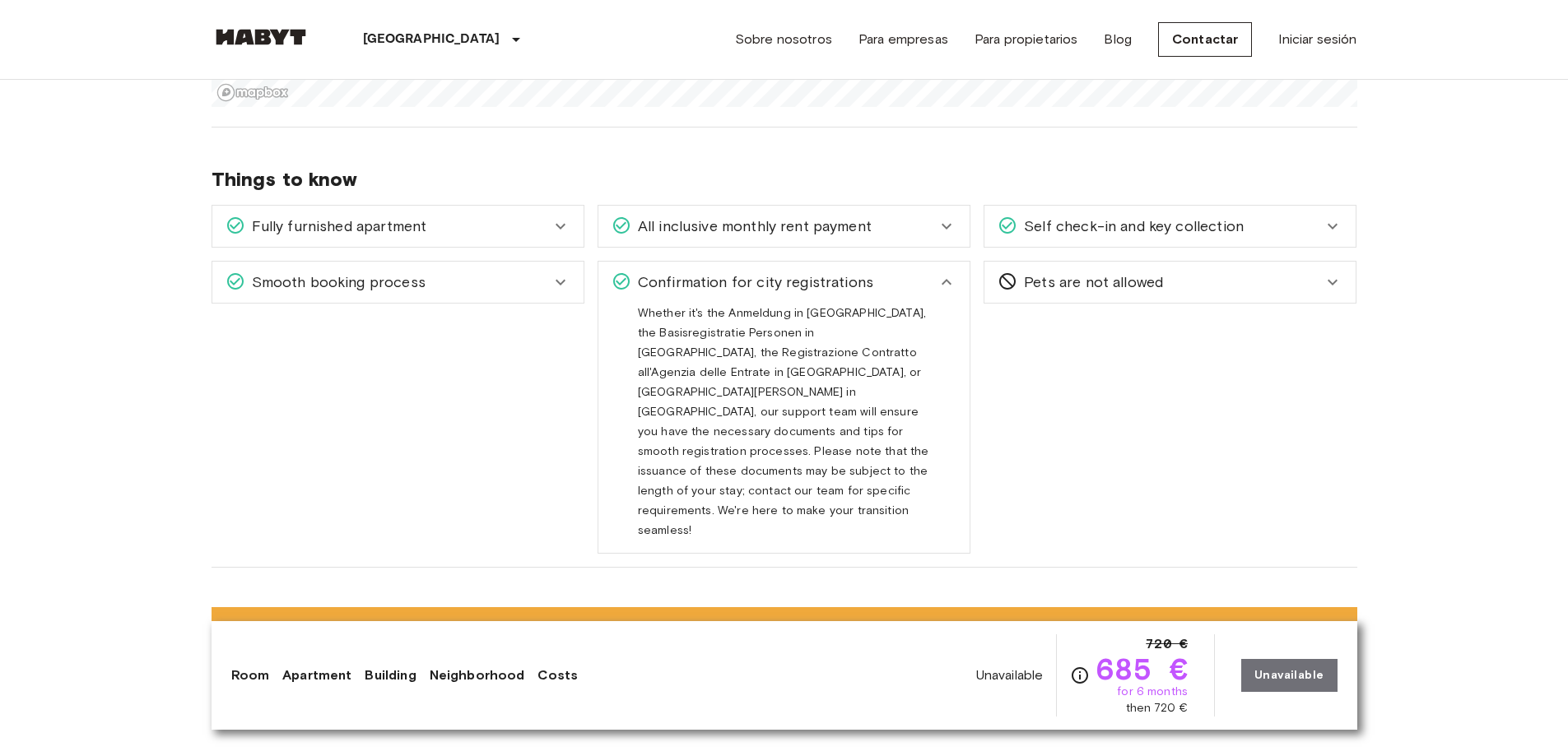
click at [812, 279] on span "Confirmation for city registrations" at bounding box center [753, 281] width 242 height 21
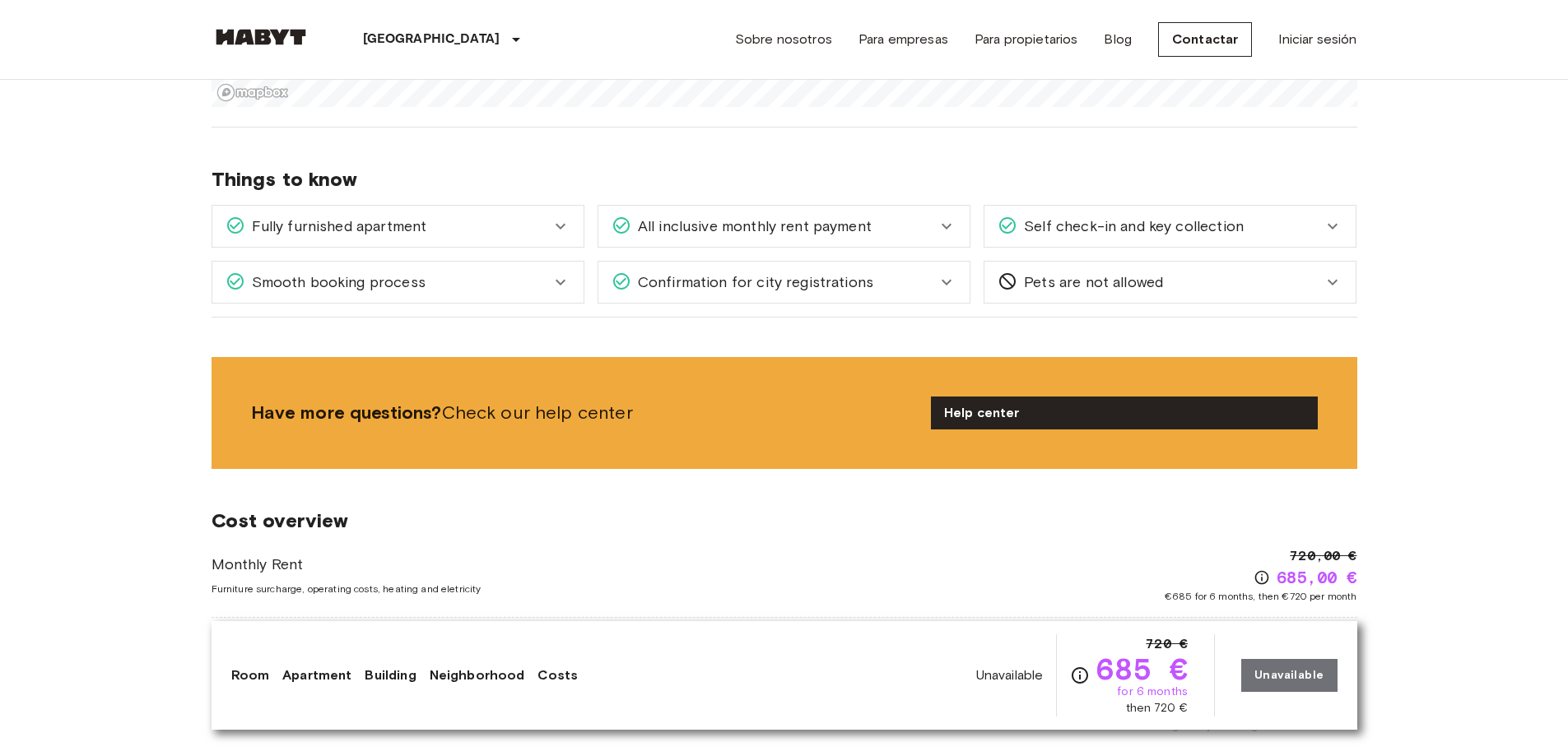
click at [815, 217] on span "All inclusive monthly rent payment" at bounding box center [752, 226] width 240 height 21
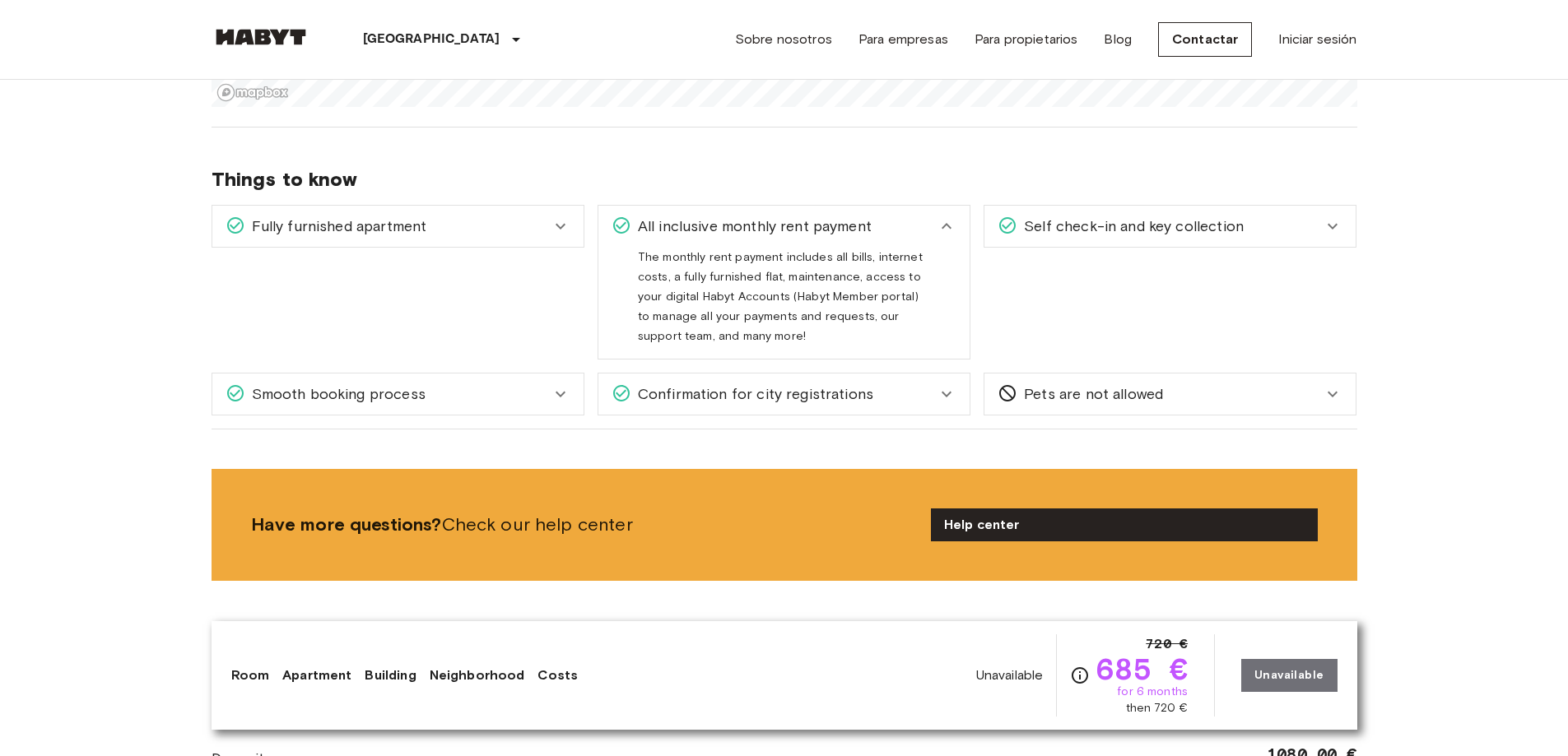
click at [487, 388] on div "Smooth booking process" at bounding box center [388, 394] width 325 height 21
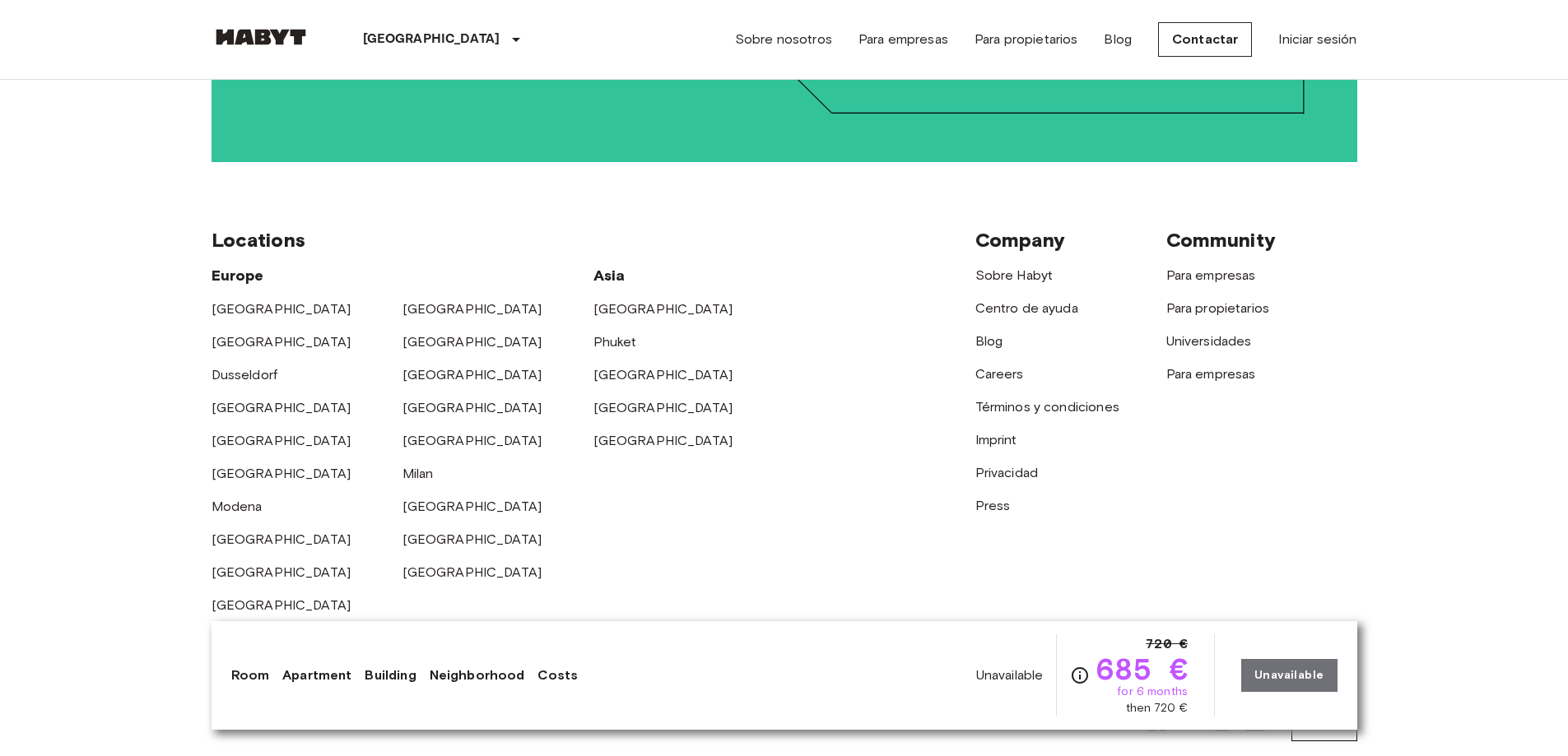
scroll to position [4469, 0]
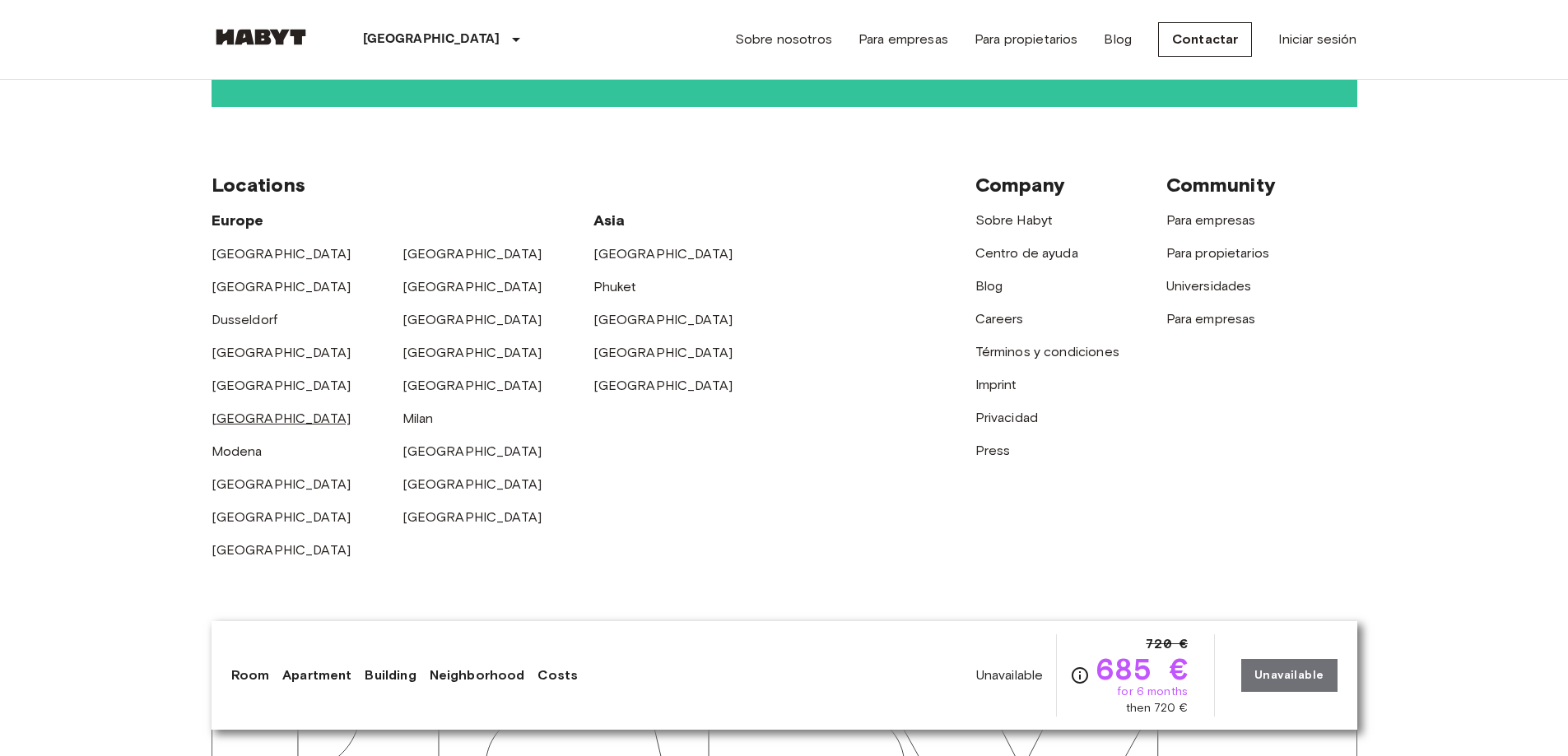
click at [239, 411] on link "[GEOGRAPHIC_DATA]" at bounding box center [281, 419] width 140 height 15
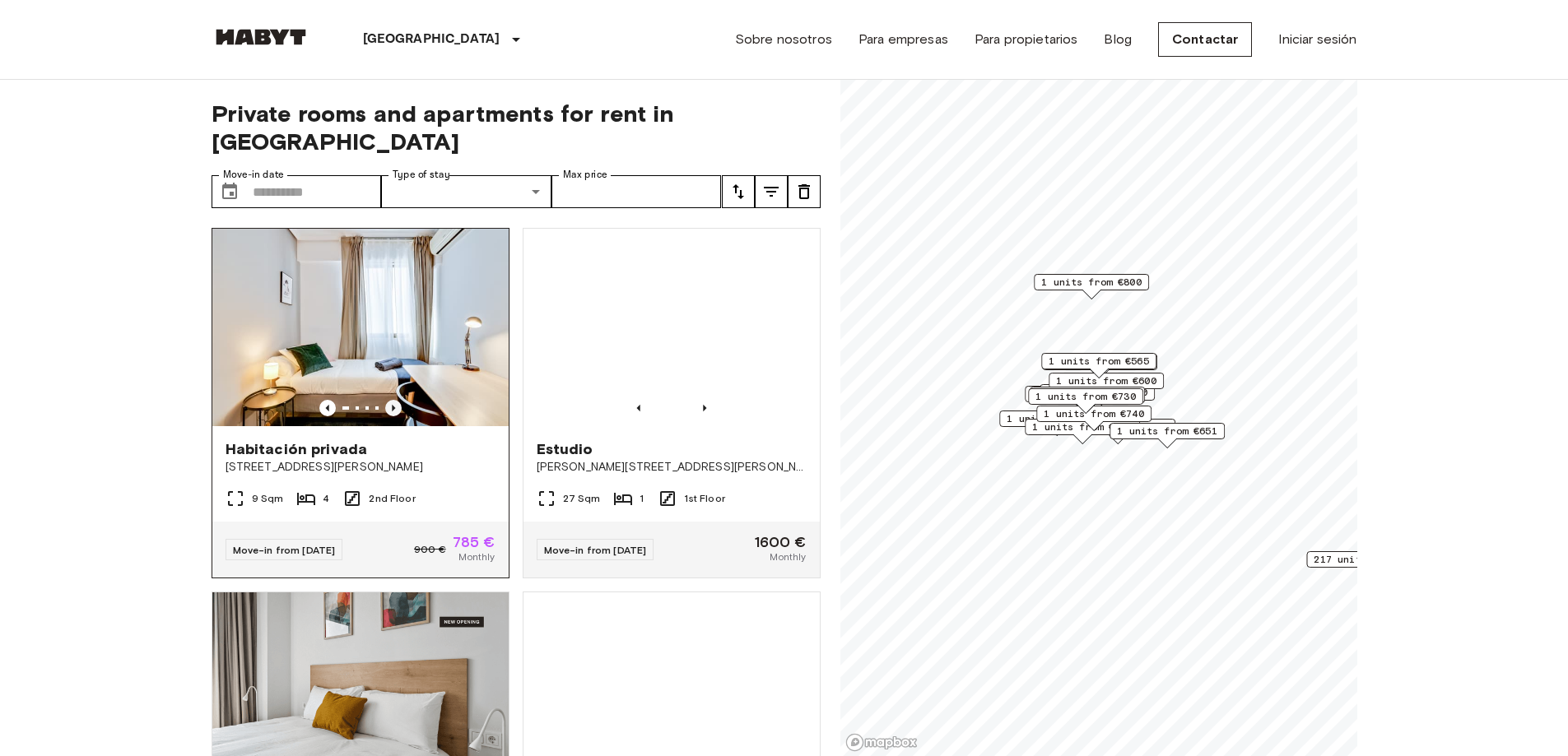
scroll to position [330, 0]
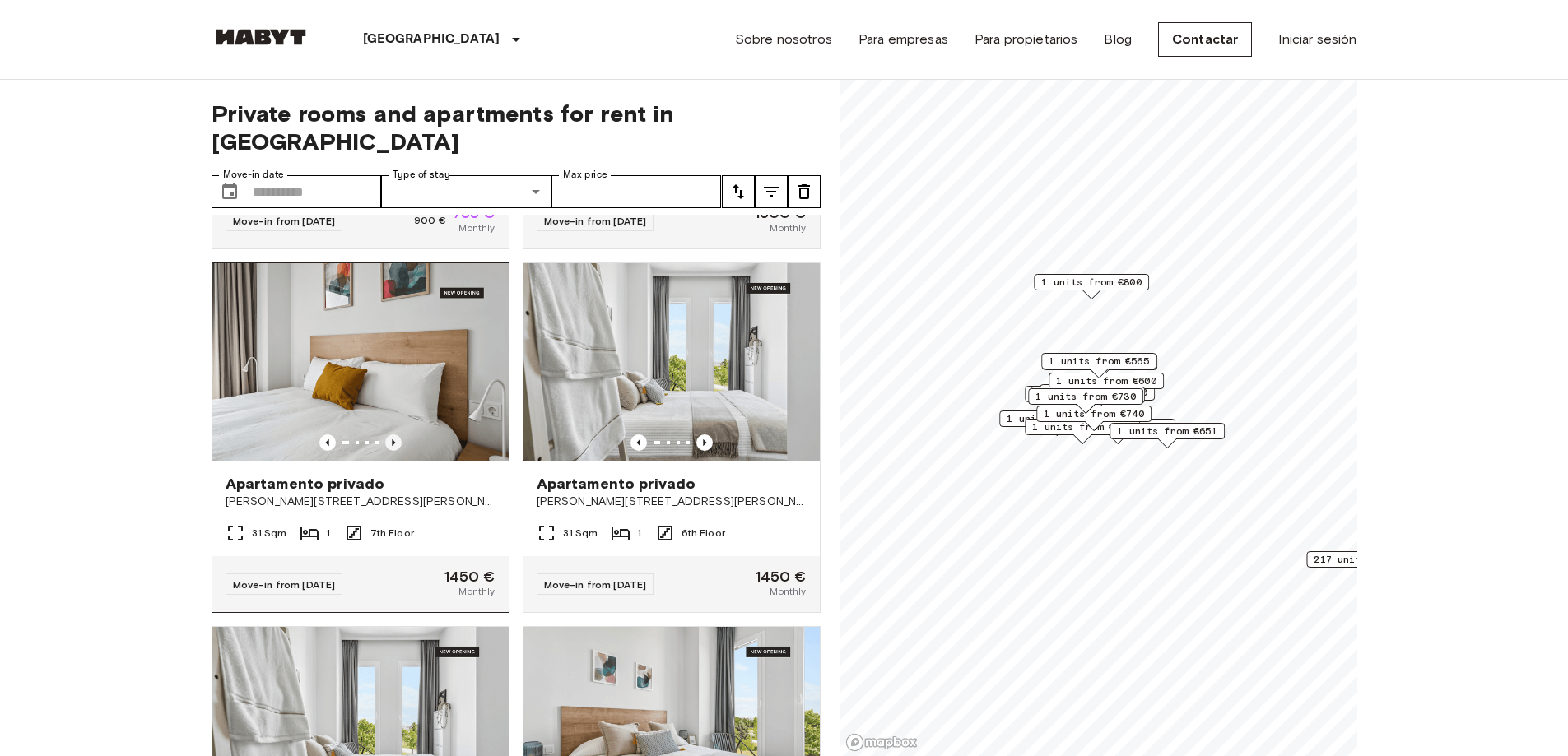
click at [395, 434] on icon "Previous image" at bounding box center [393, 442] width 16 height 16
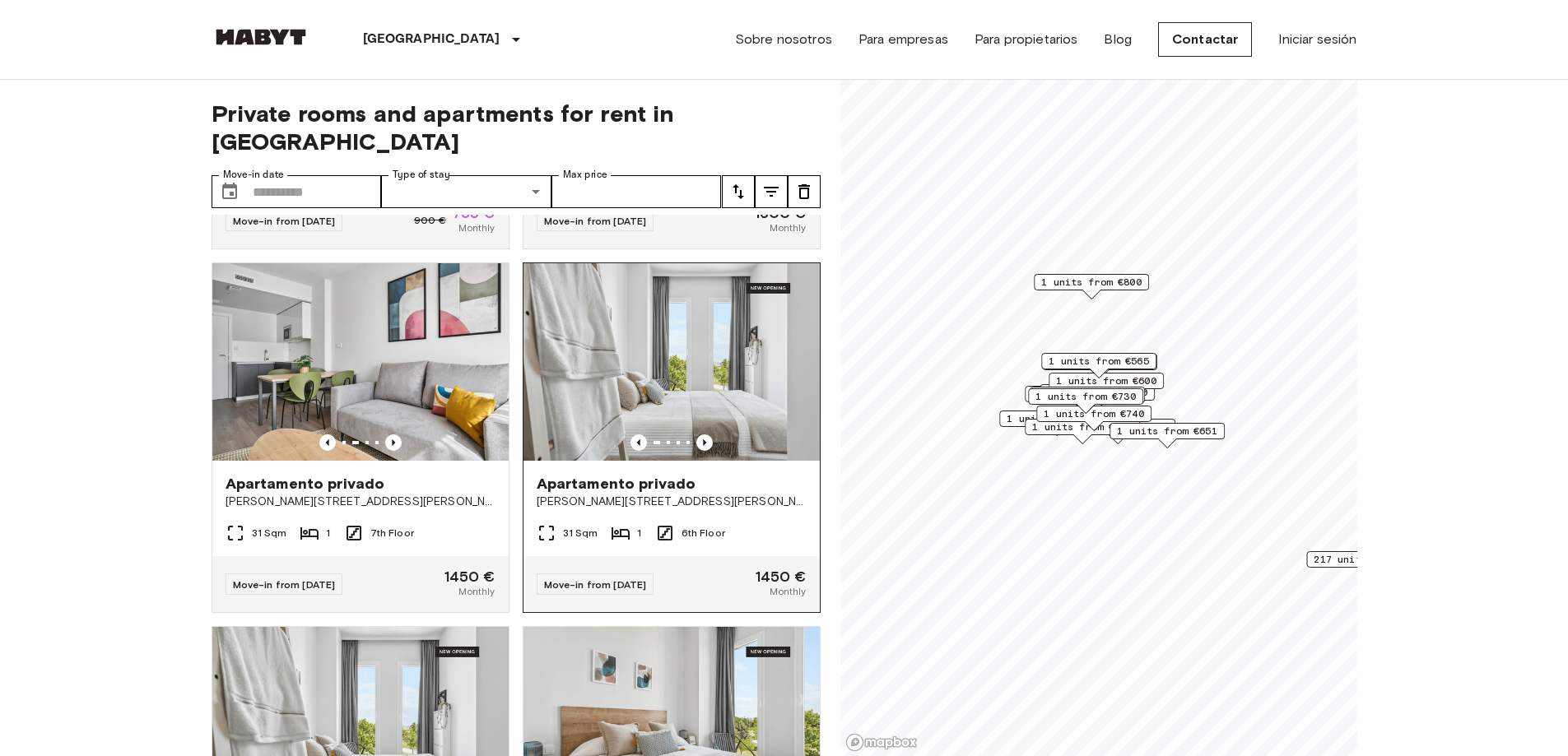
click at [684, 434] on div at bounding box center [671, 442] width 296 height 16
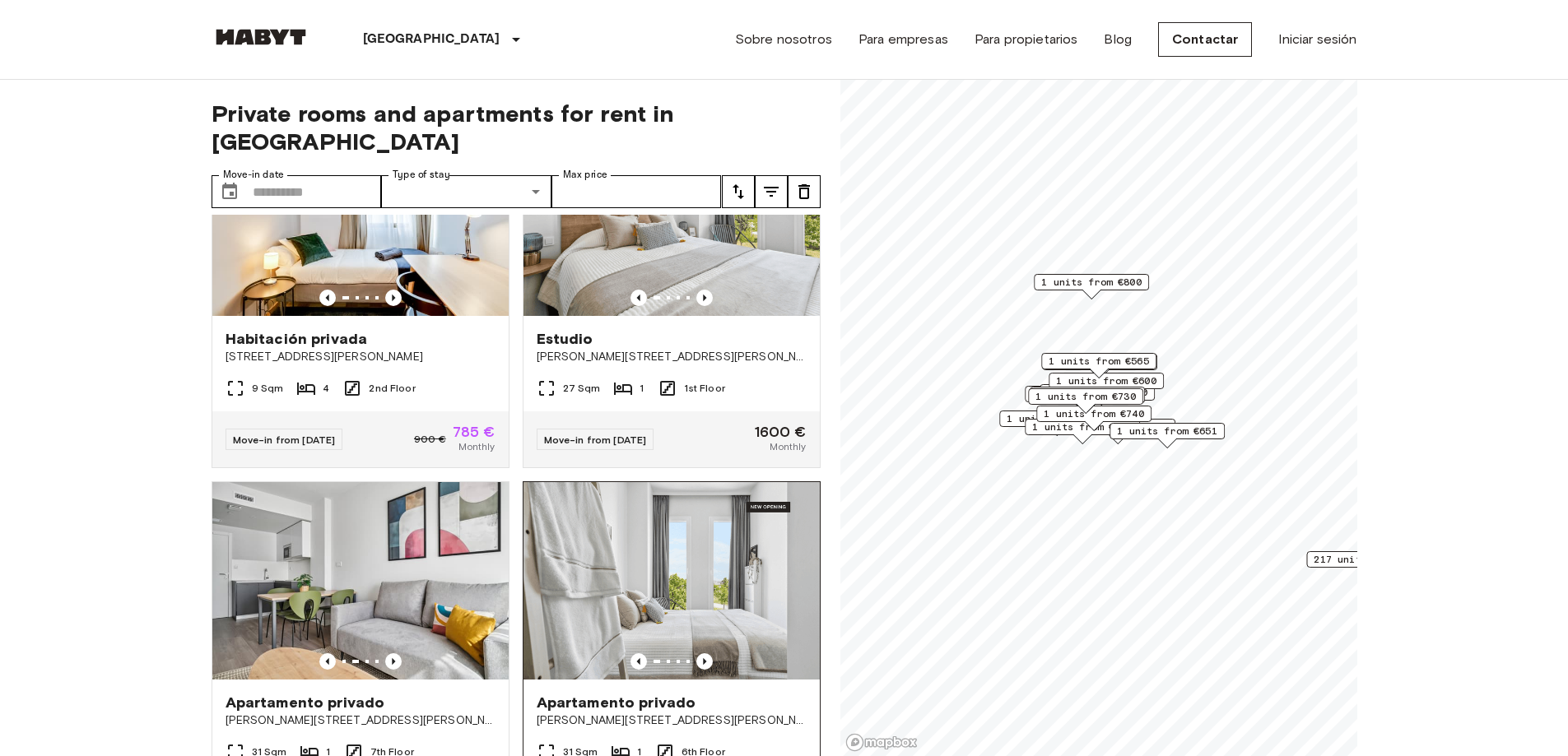
scroll to position [0, 0]
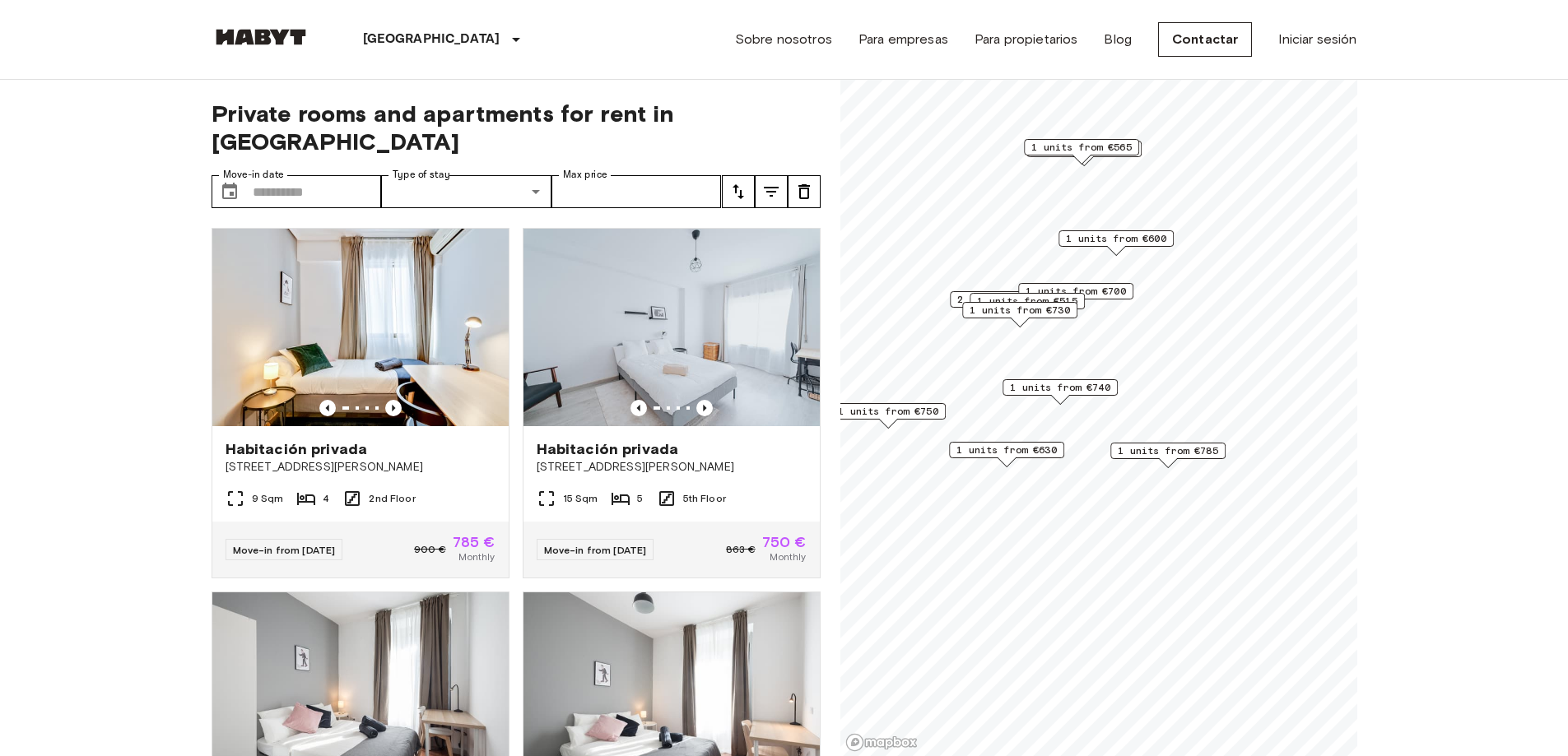
click at [1113, 291] on span "1 units from €700" at bounding box center [1075, 291] width 100 height 15
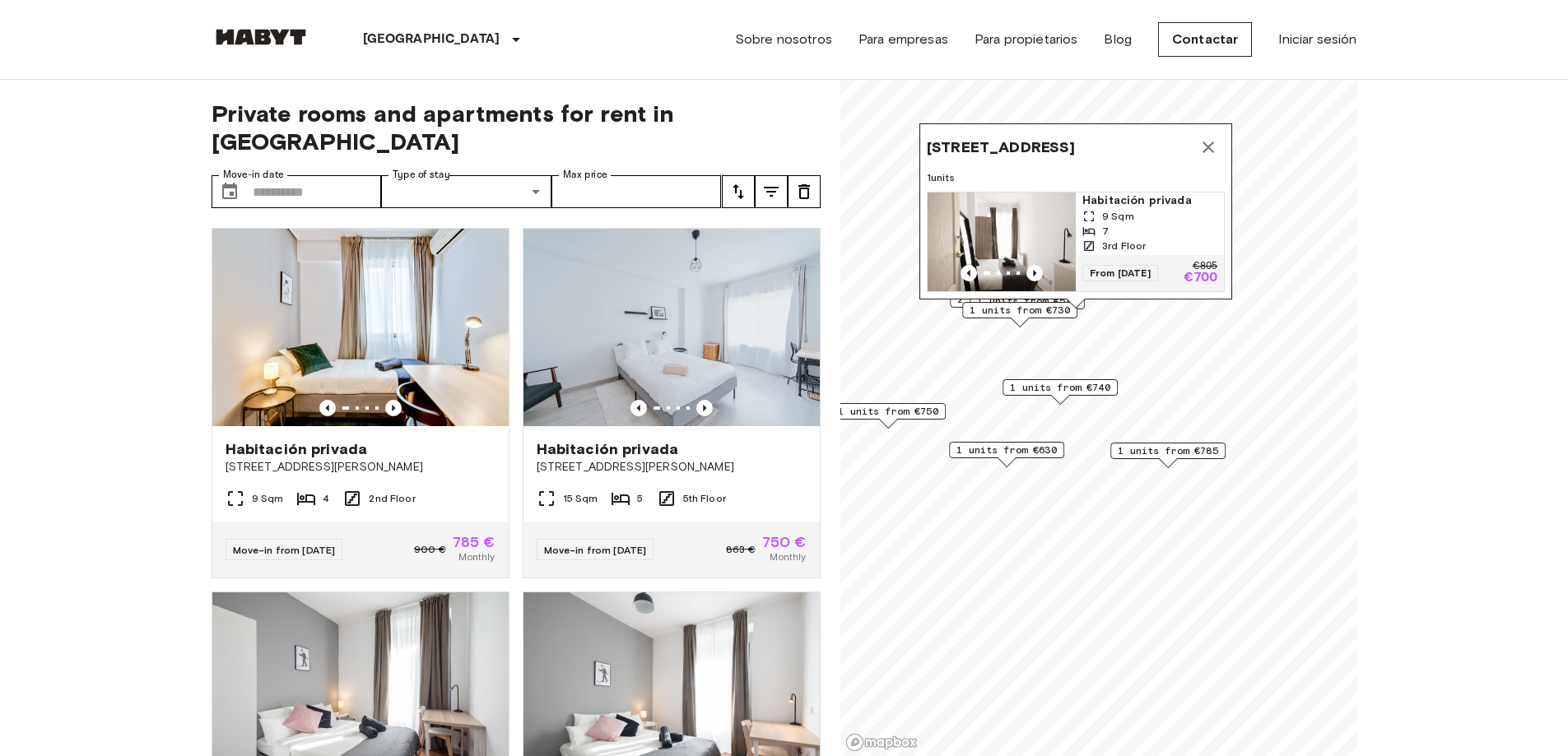
click at [1027, 314] on span "1 units from €730" at bounding box center [1020, 310] width 100 height 15
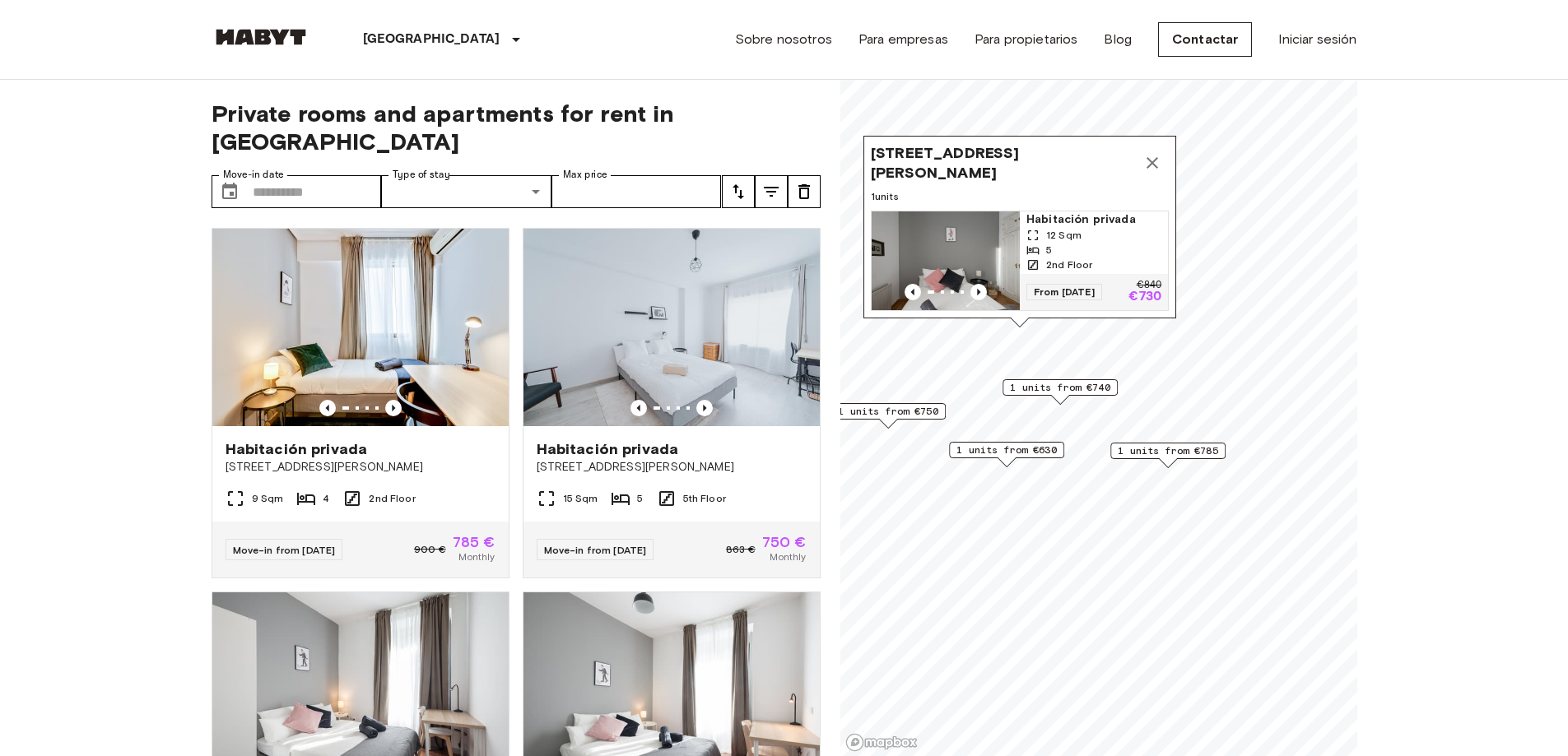
click at [1148, 460] on div "1 units from €785" at bounding box center [1168, 456] width 115 height 26
click at [1143, 451] on span "1 units from €785" at bounding box center [1167, 451] width 100 height 15
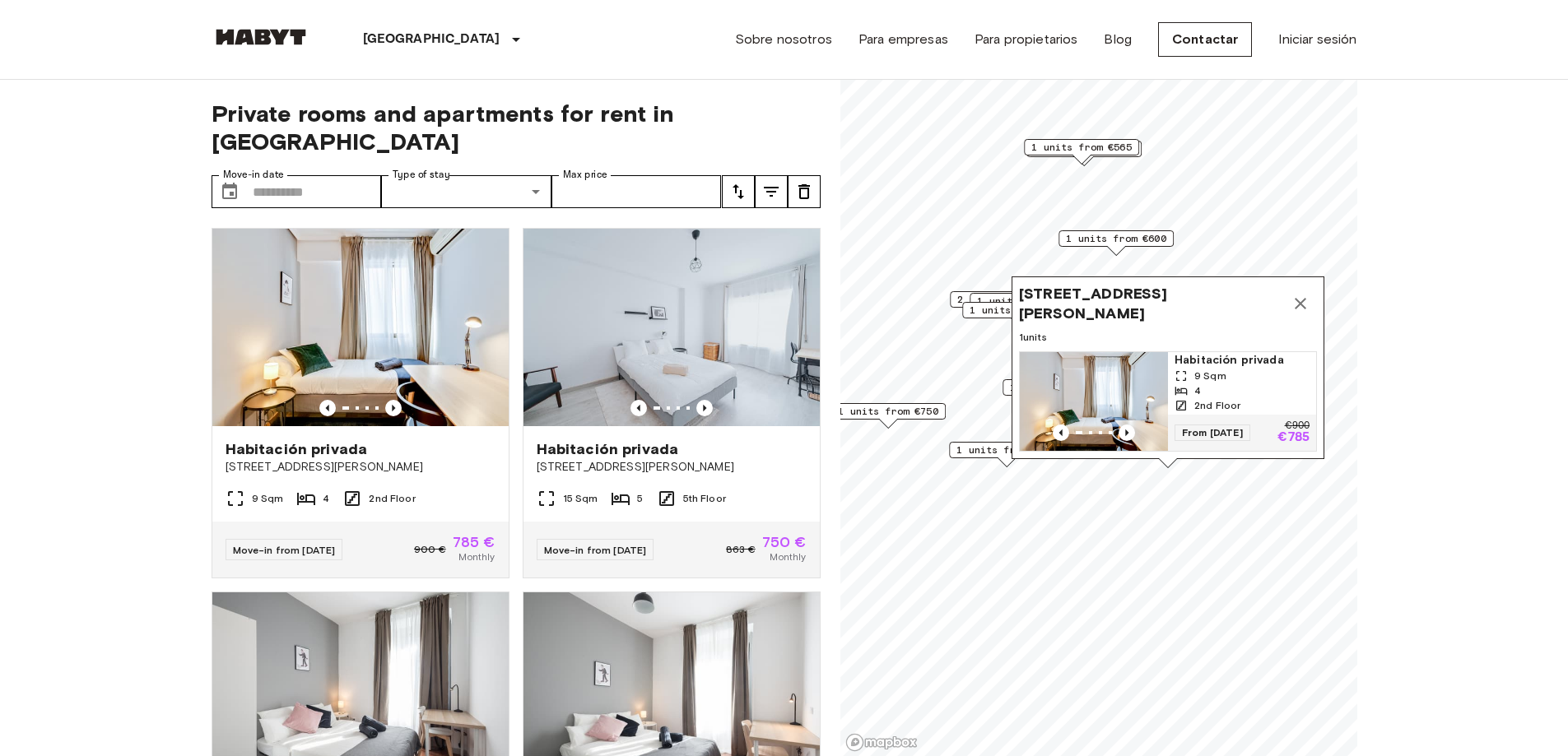
click at [984, 453] on span "1 units from €630" at bounding box center [1006, 450] width 100 height 15
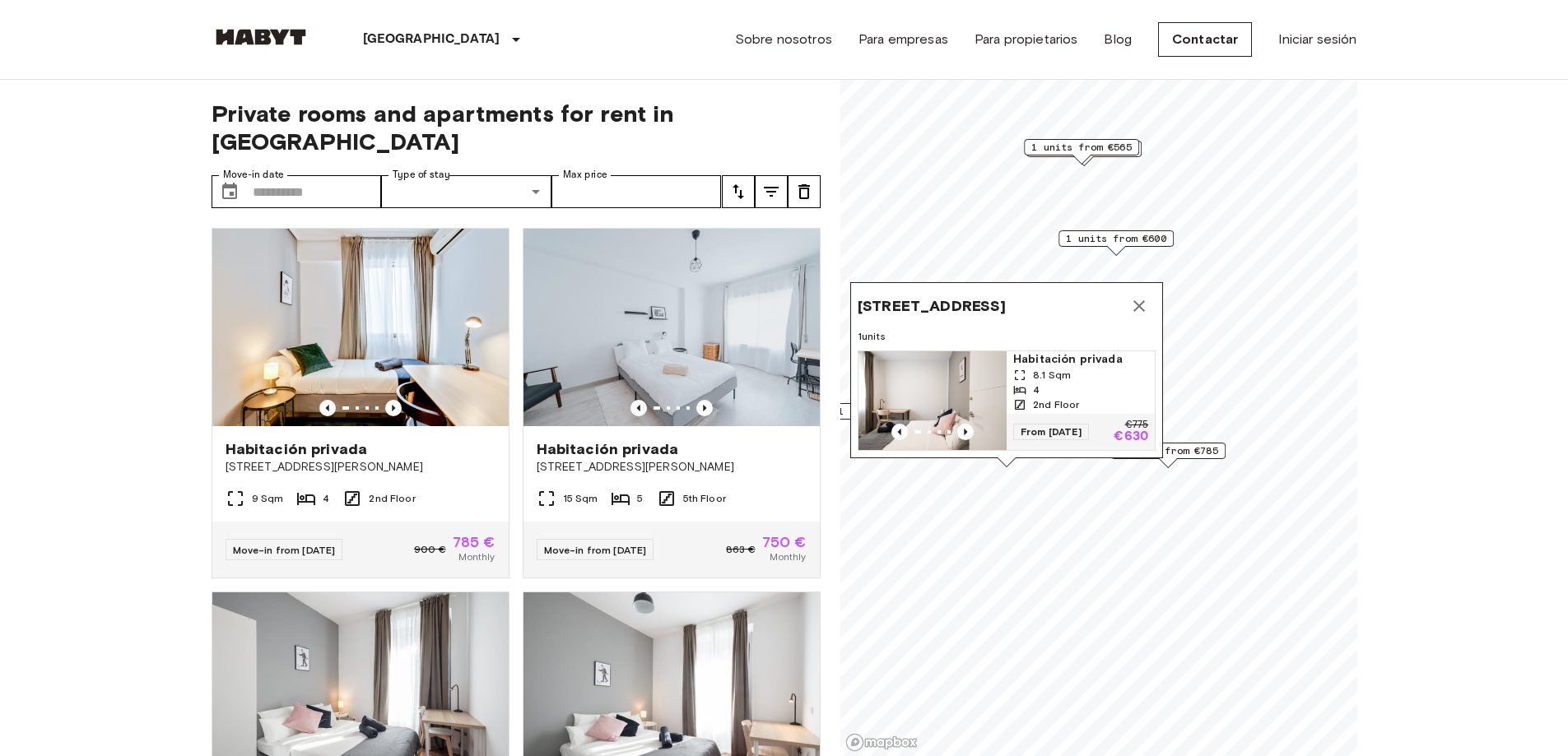
click at [1143, 296] on icon "Map marker" at bounding box center [1139, 305] width 20 height 20
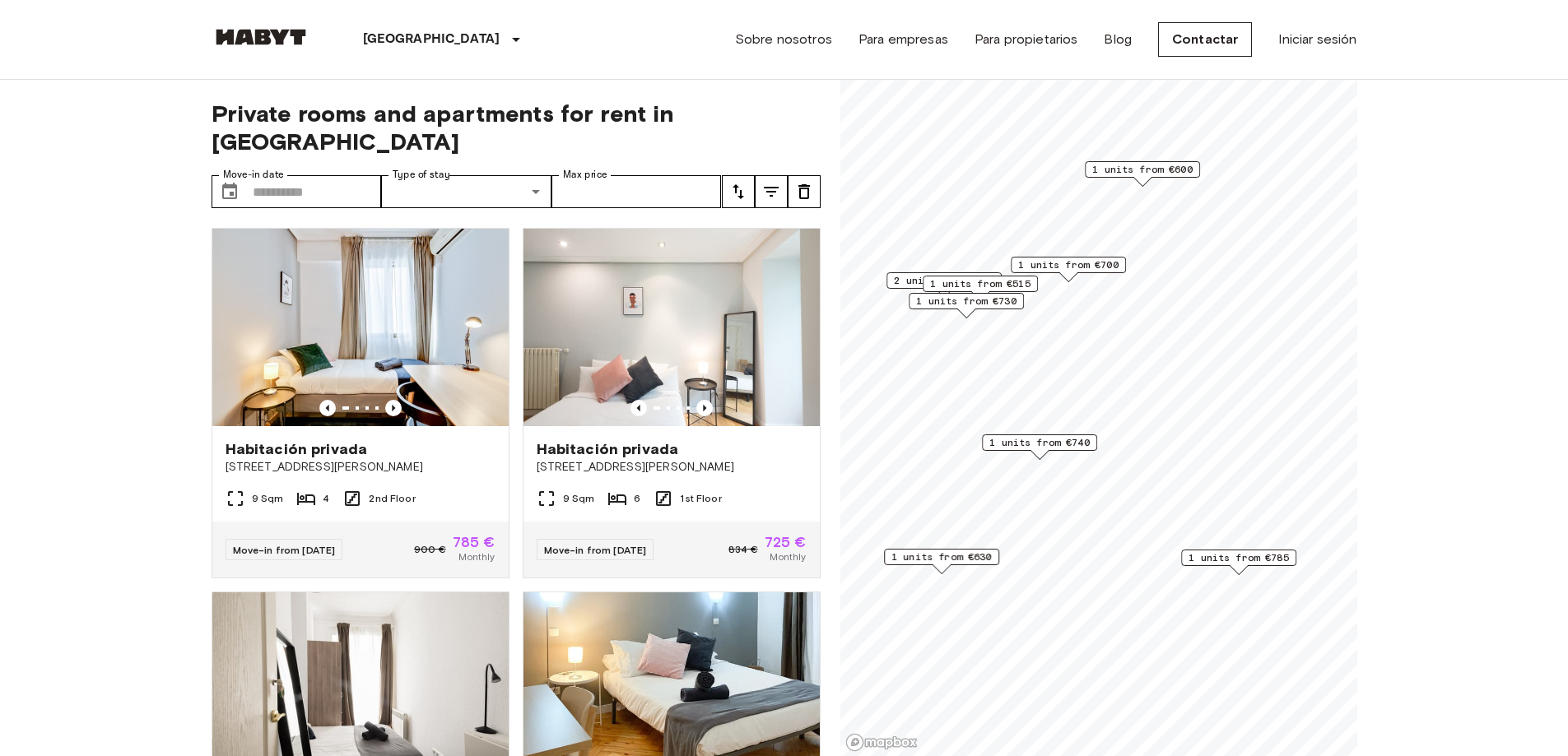
click at [1050, 447] on span "1 units from €740" at bounding box center [1039, 442] width 100 height 15
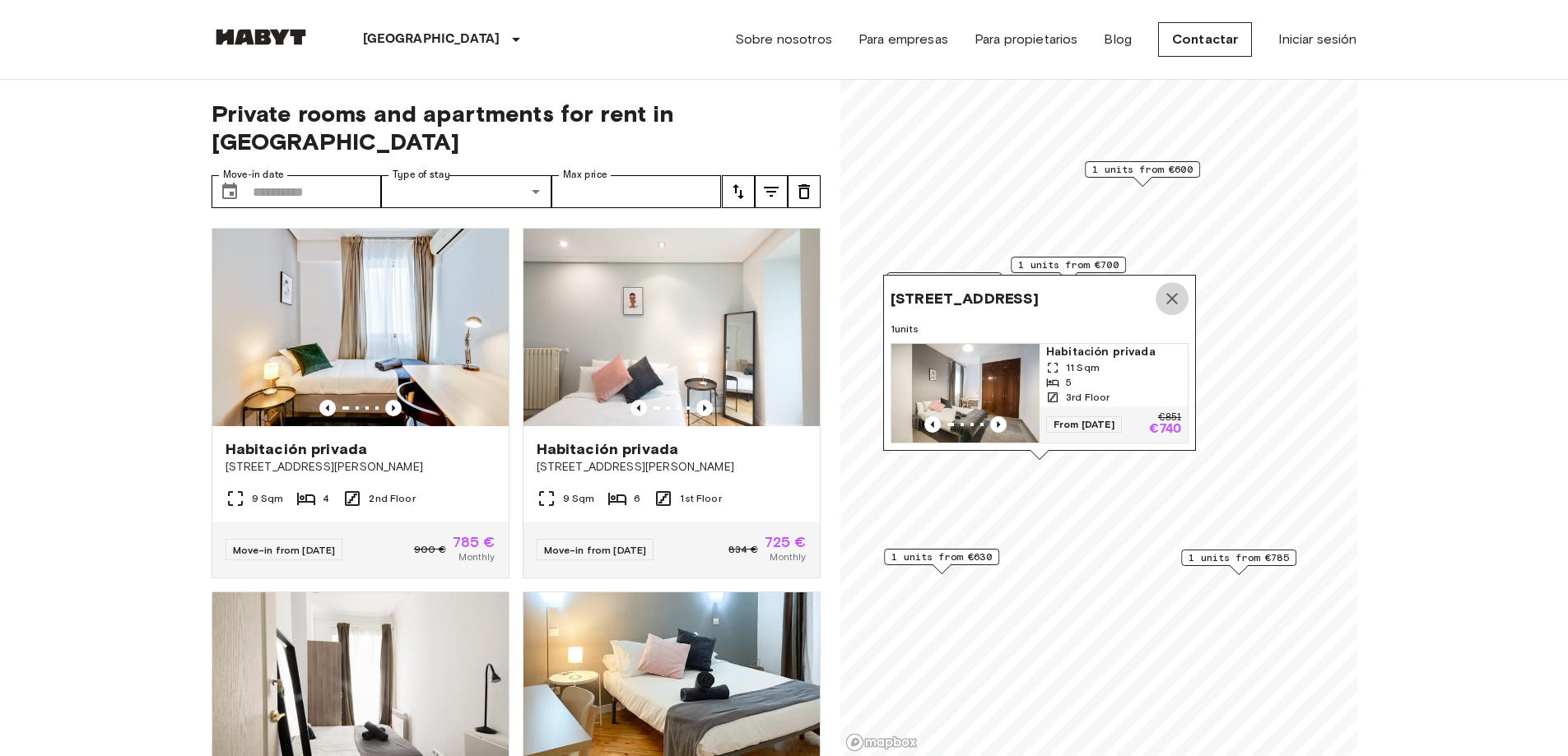
click at [1178, 289] on icon "Map marker" at bounding box center [1171, 299] width 20 height 20
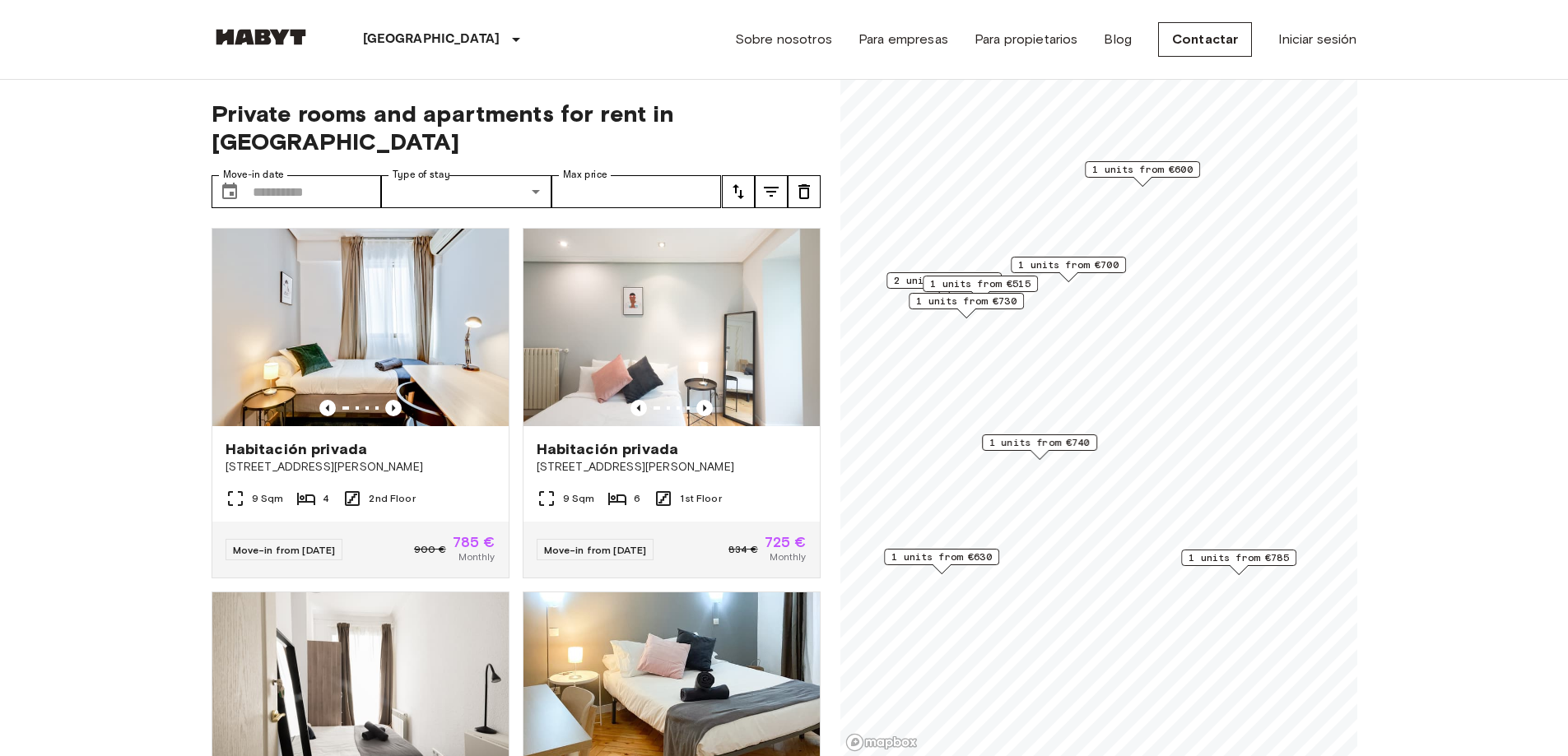
click at [1013, 308] on span "1 units from €730" at bounding box center [966, 300] width 100 height 15
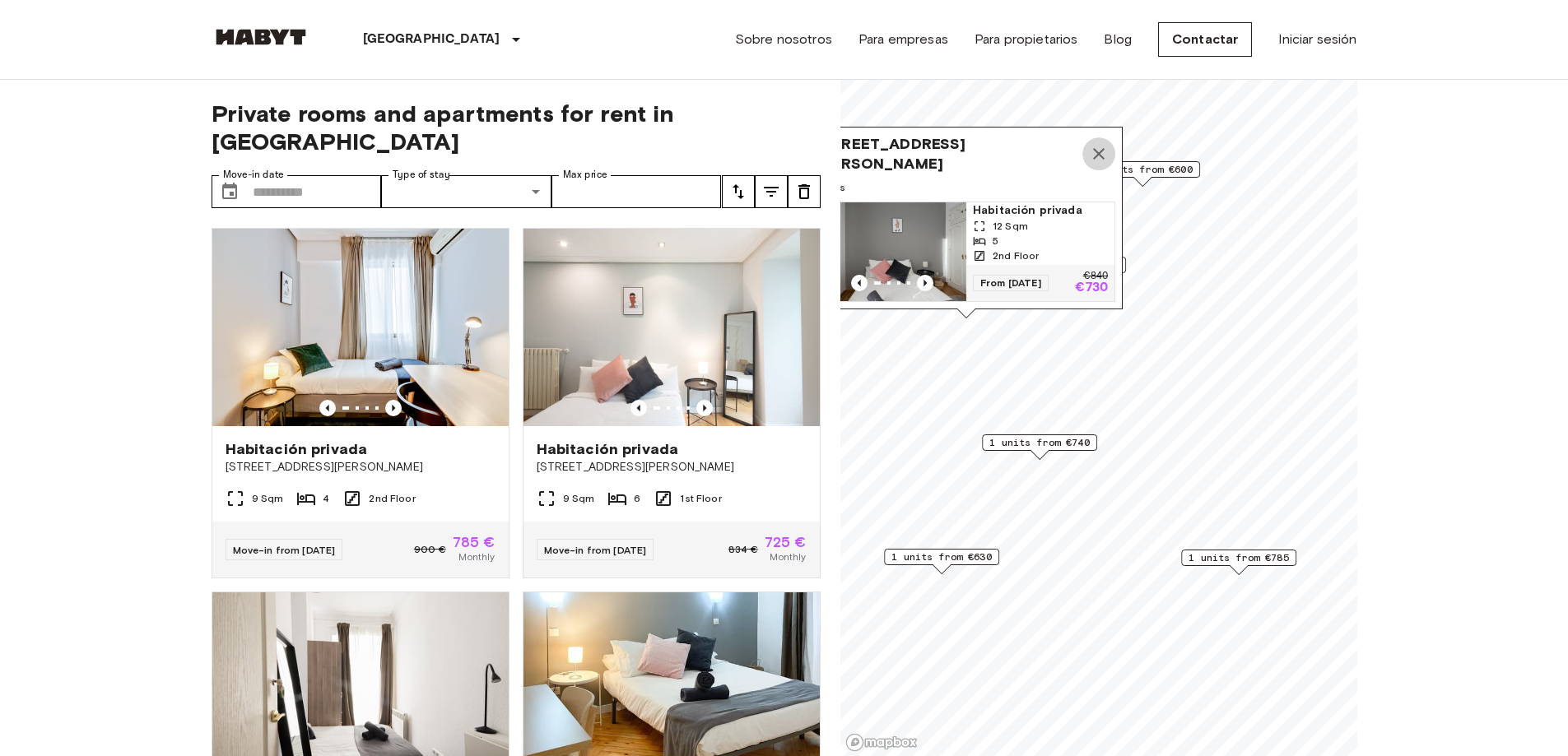
click at [1099, 144] on icon "Map marker" at bounding box center [1099, 154] width 20 height 20
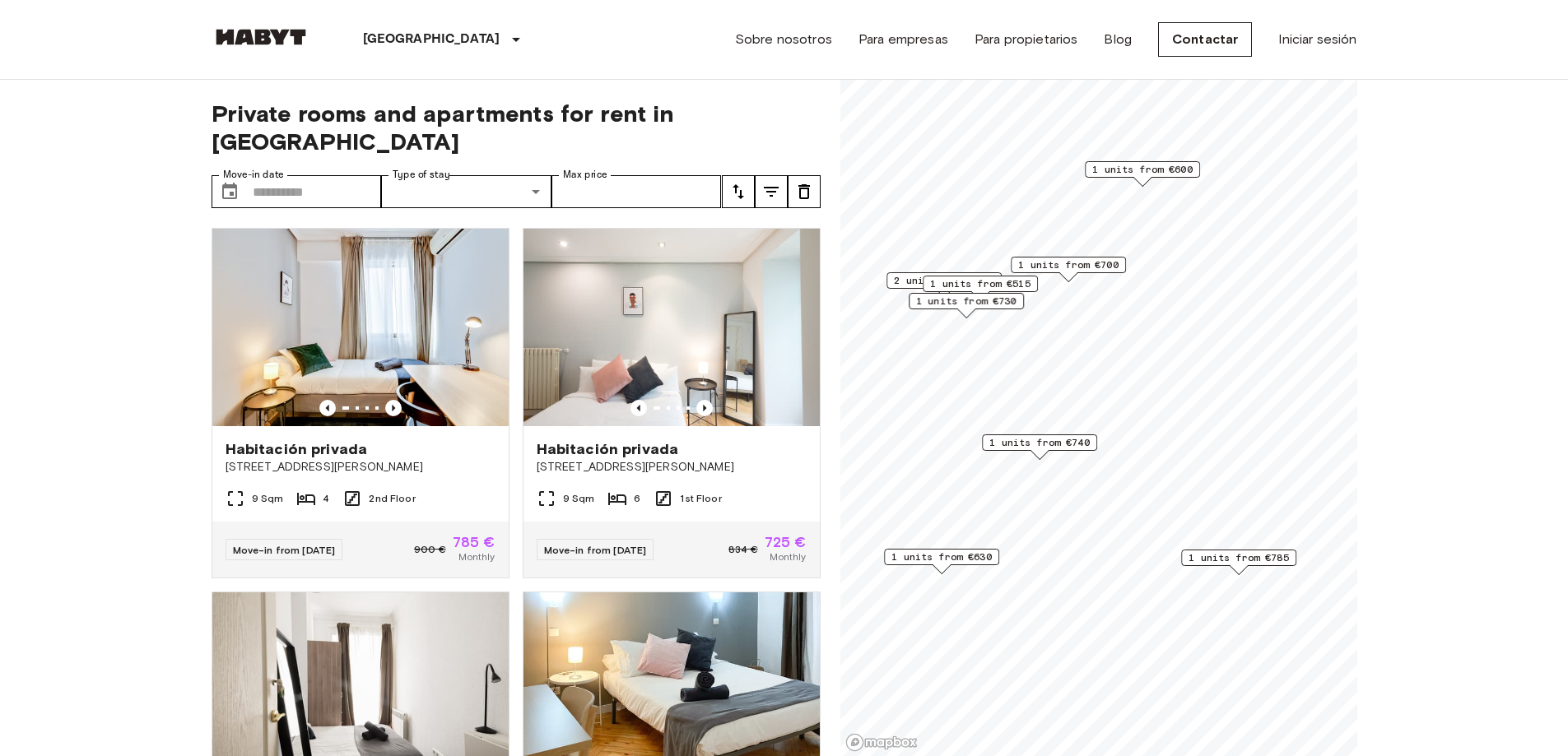
click at [1001, 289] on span "1 units from €515" at bounding box center [980, 283] width 100 height 15
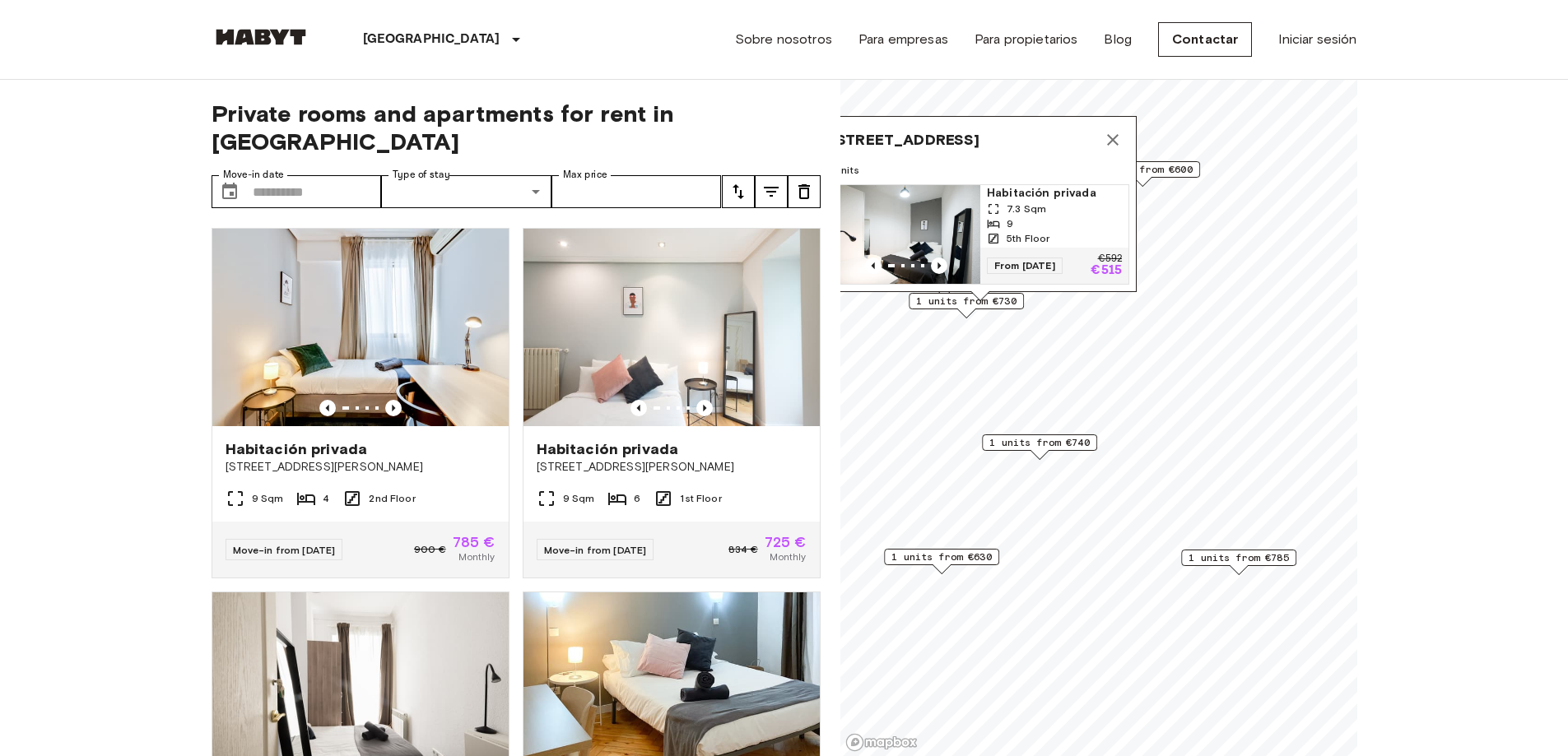
click at [1040, 185] on span "Habitación privada" at bounding box center [1054, 193] width 135 height 16
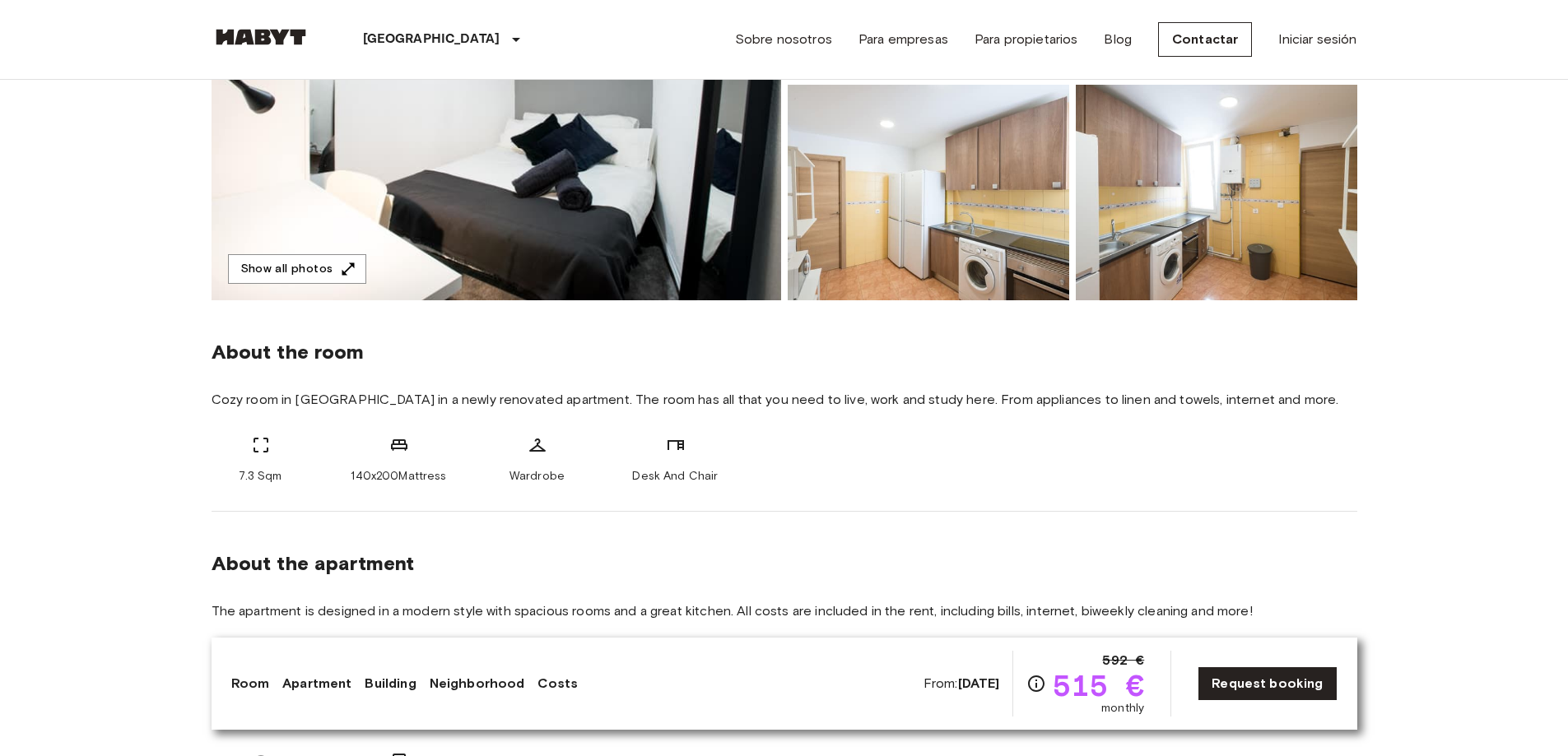
scroll to position [658, 0]
